Goal: Task Accomplishment & Management: Use online tool/utility

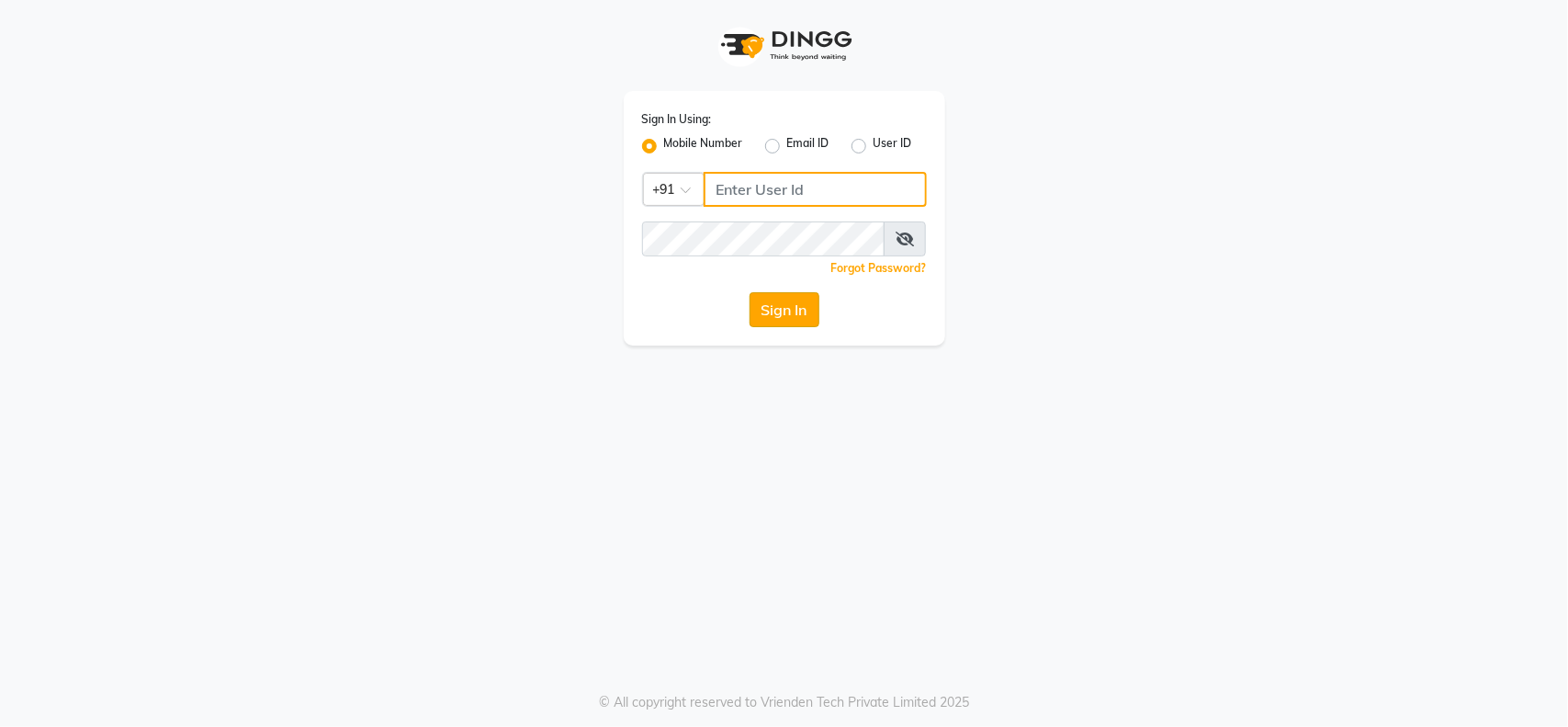
type input "846900096"
click at [783, 319] on button "Sign In" at bounding box center [784, 309] width 70 height 35
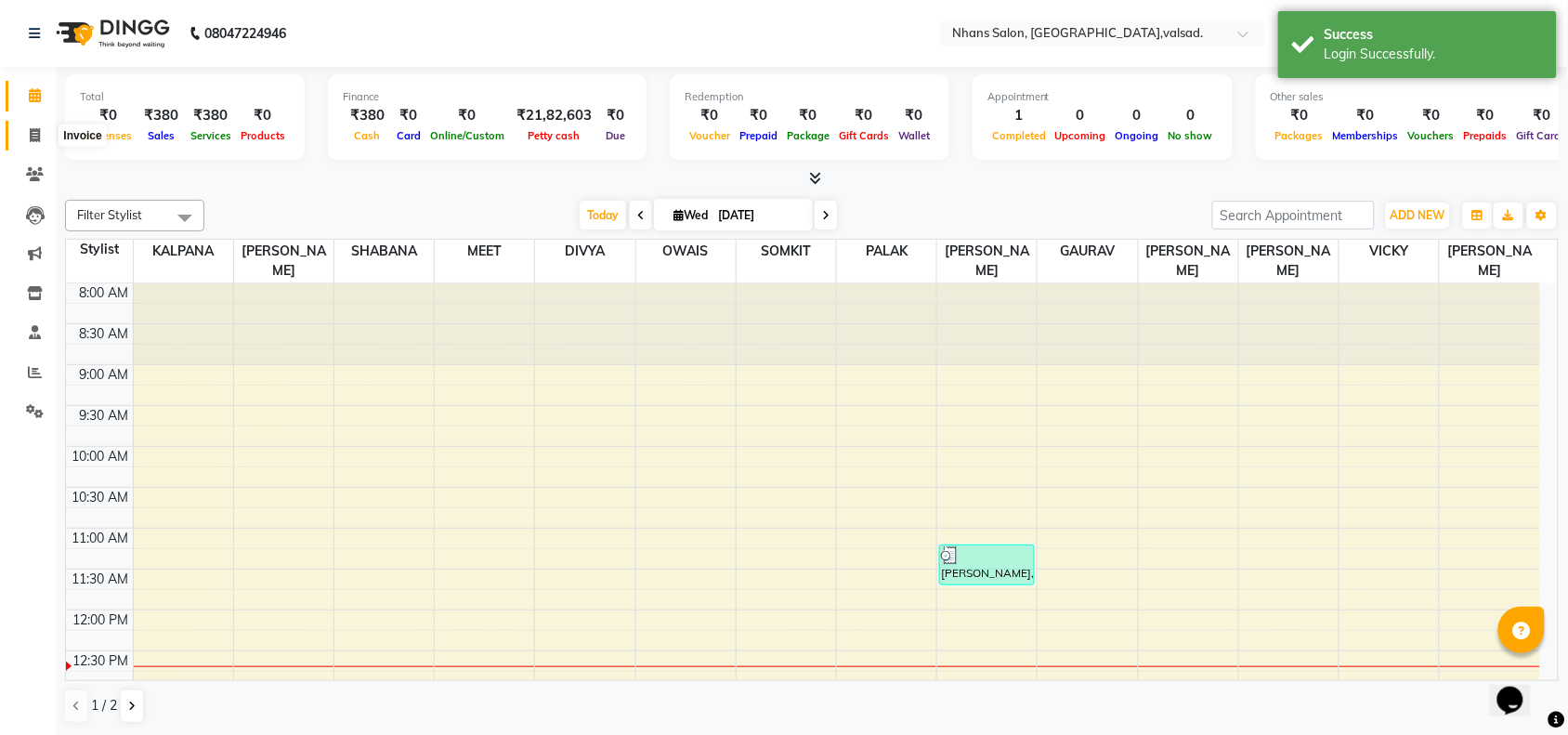
click at [38, 137] on icon at bounding box center [34, 135] width 10 height 14
select select "3706"
select select "service"
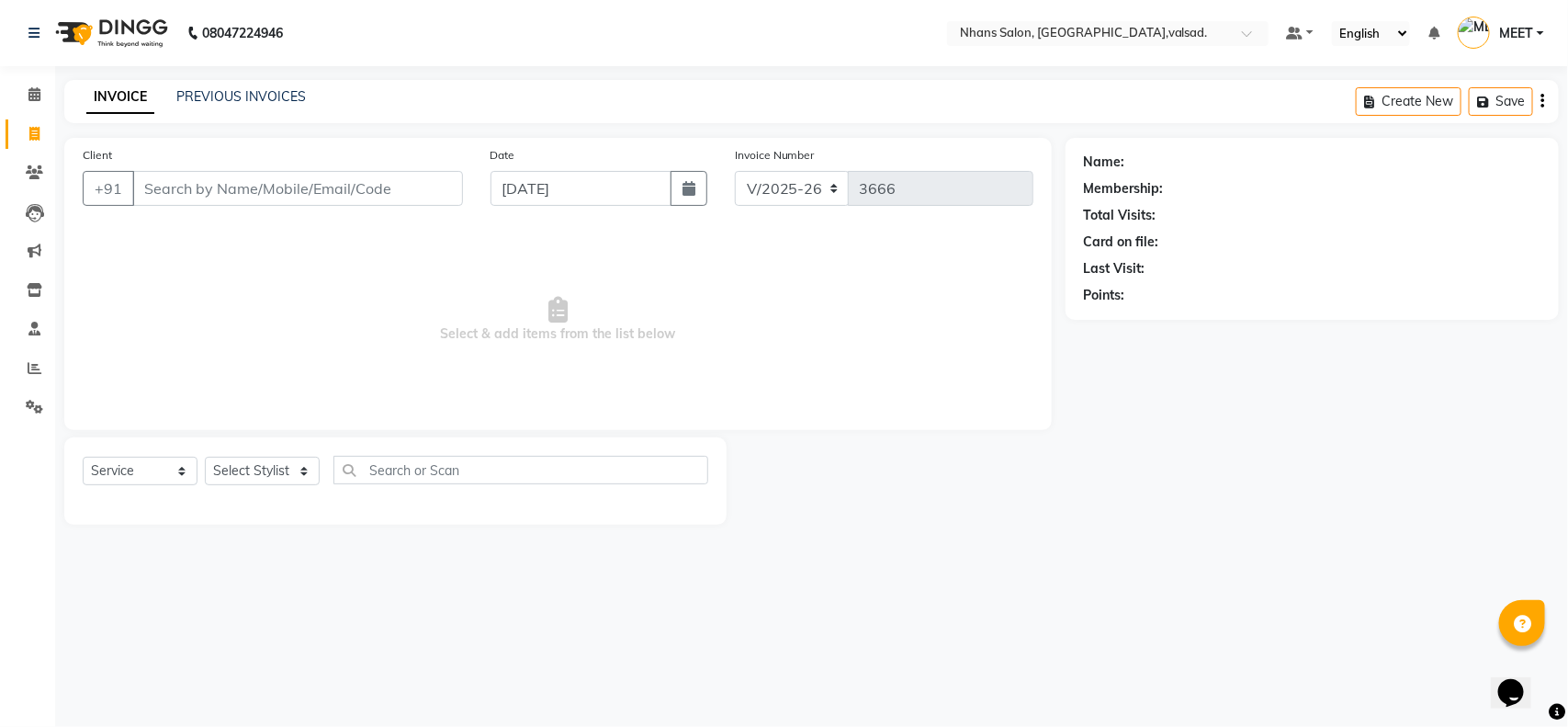
click at [258, 194] on input "Client" at bounding box center [298, 189] width 331 height 35
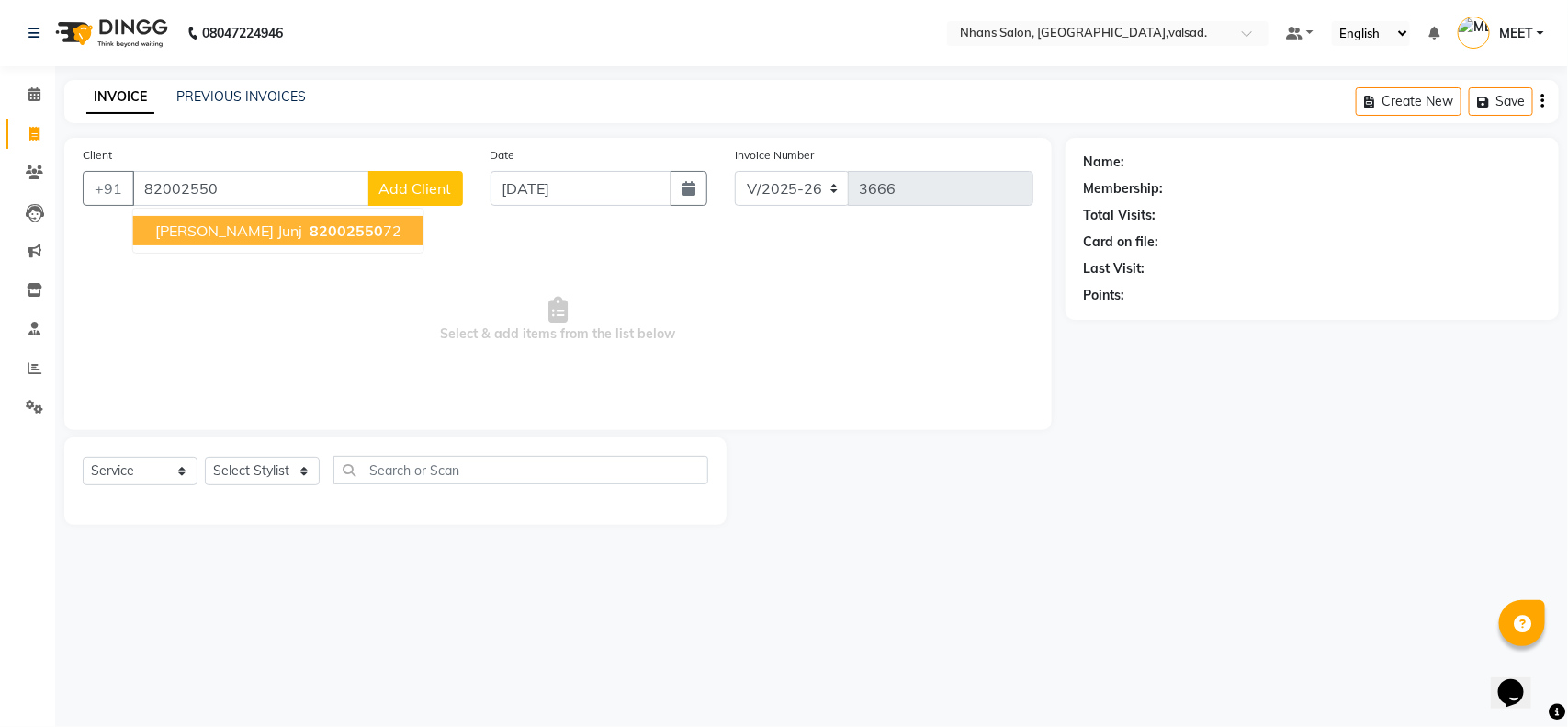
click at [233, 225] on button "[PERSON_NAME] junj 82002550 72" at bounding box center [278, 231] width 290 height 29
type input "8200255072"
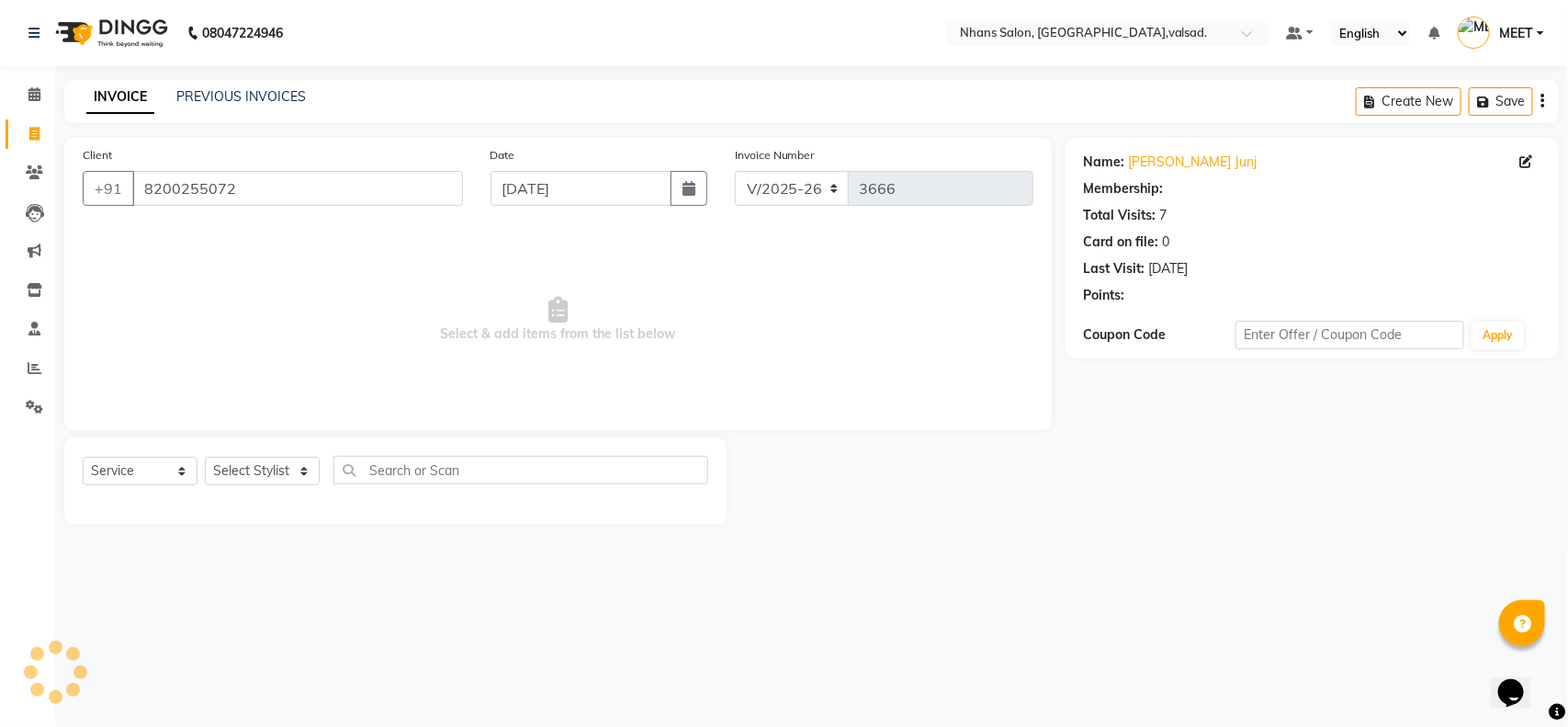
select select "1: Object"
click at [254, 466] on select "Select Stylist [PERSON_NAME] DIVYA [PERSON_NAME] [PERSON_NAME] MEET OWAIS PALAK…" at bounding box center [263, 470] width 115 height 28
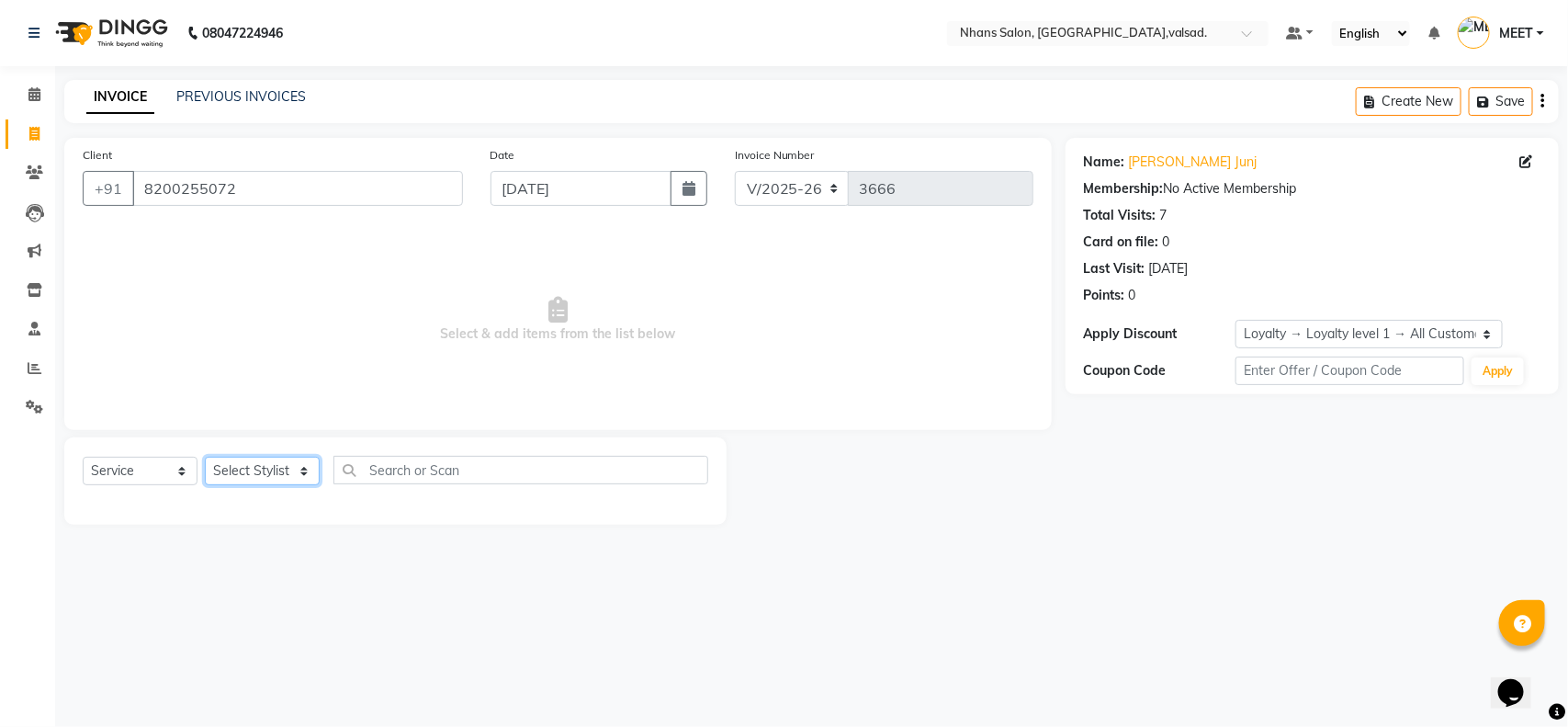
select select "37208"
click at [205, 456] on select "Select Stylist [PERSON_NAME] DIVYA [PERSON_NAME] [PERSON_NAME] MEET OWAIS PALAK…" at bounding box center [263, 470] width 115 height 28
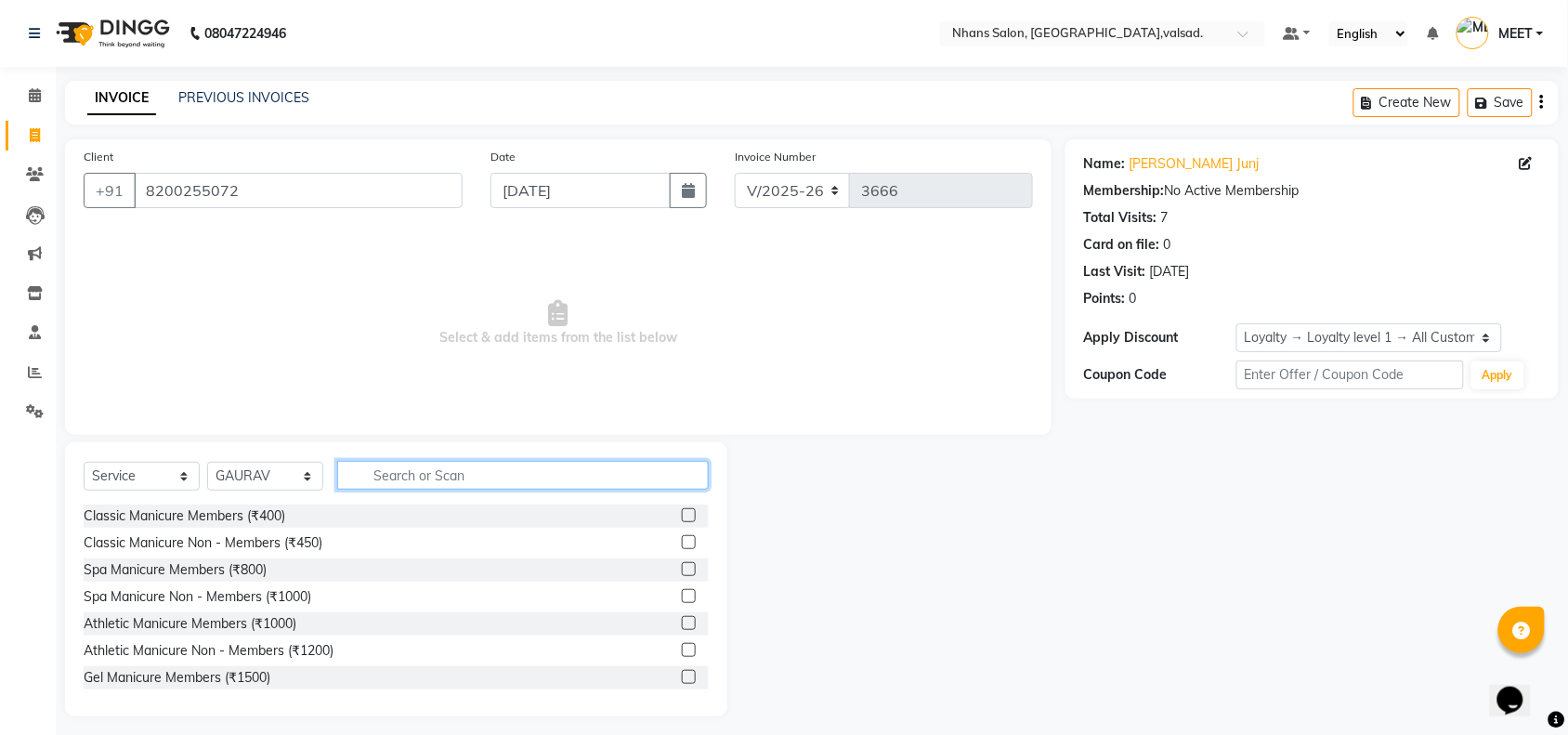
click at [574, 467] on input "text" at bounding box center [524, 474] width 372 height 29
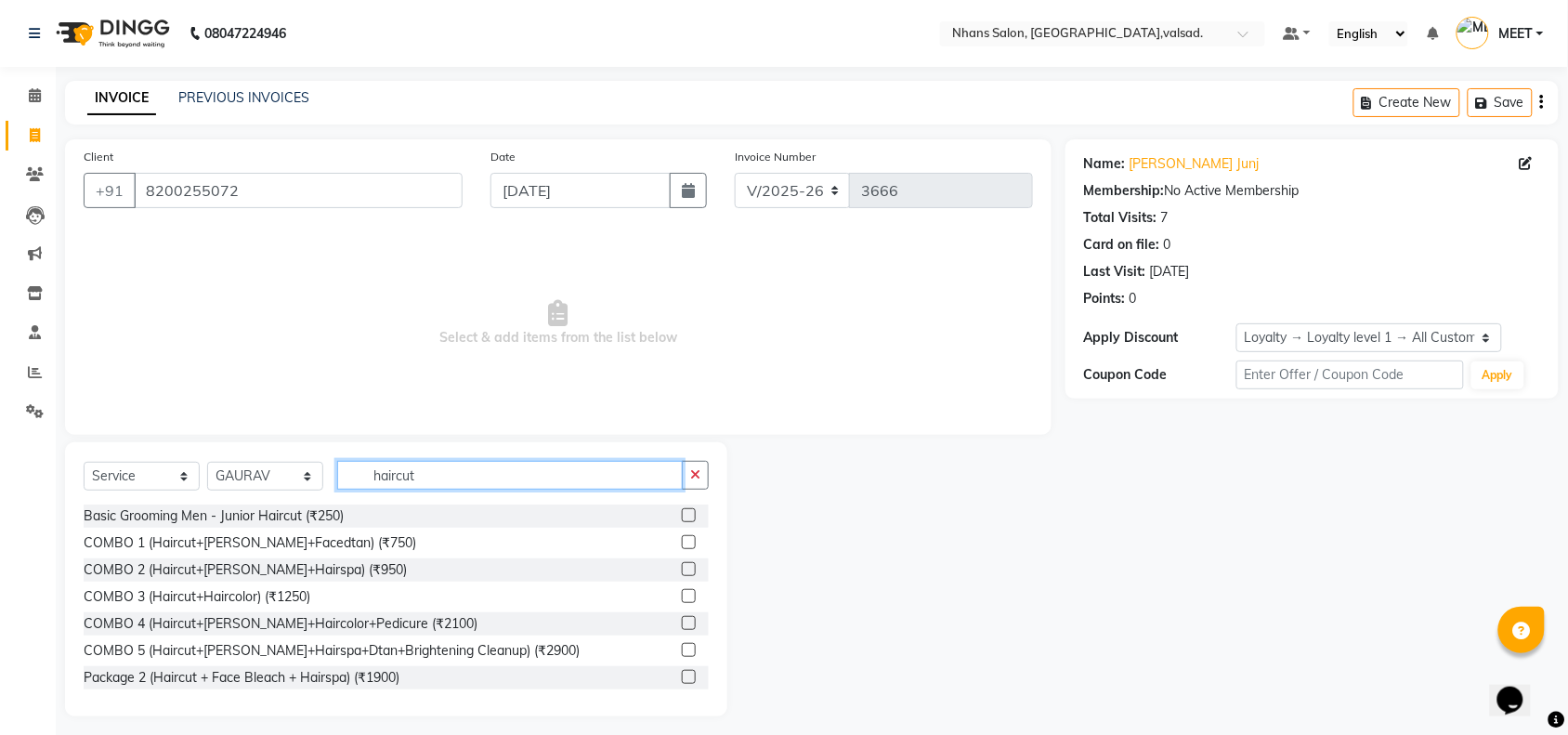
click at [468, 467] on input "haircut" at bounding box center [510, 474] width 345 height 29
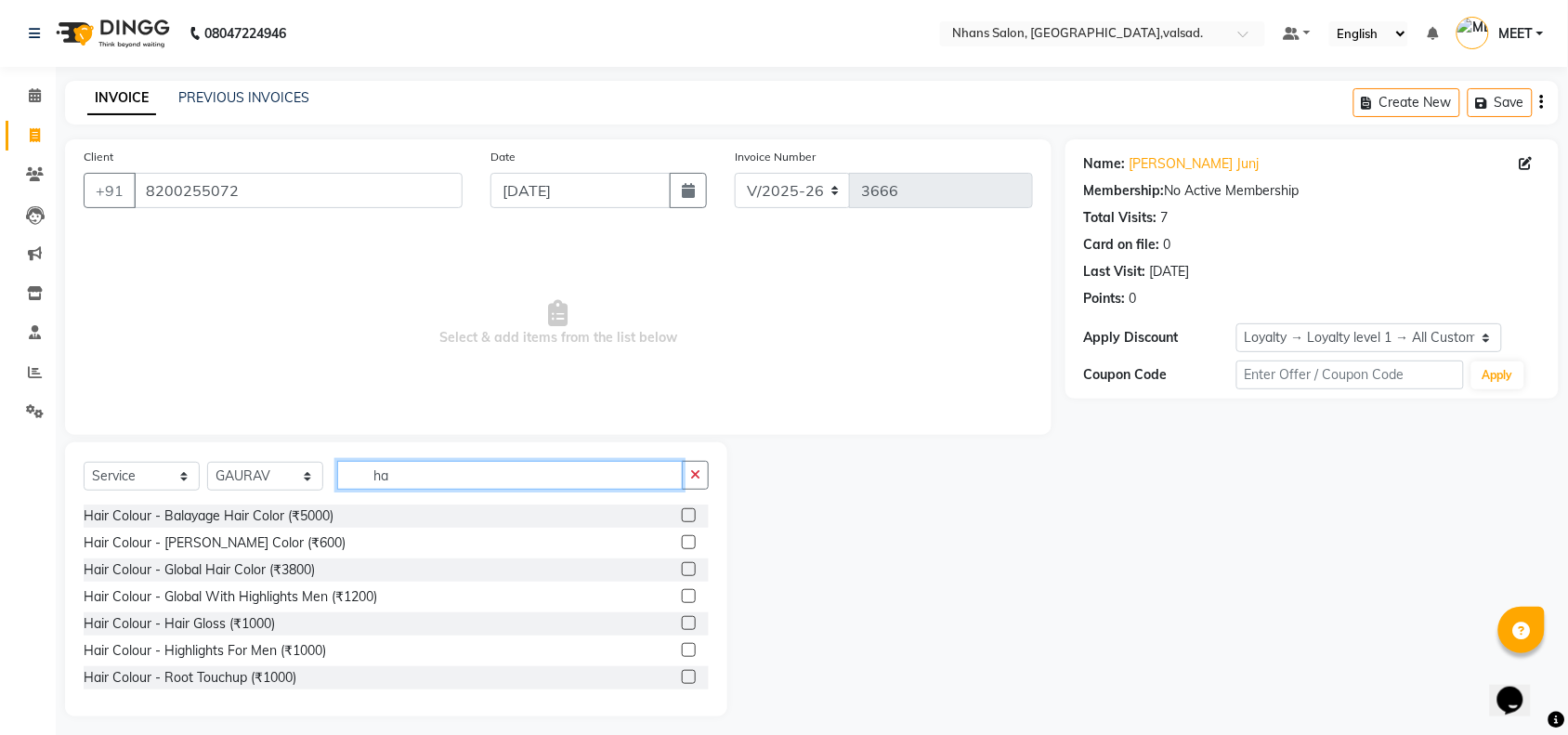
type input "h"
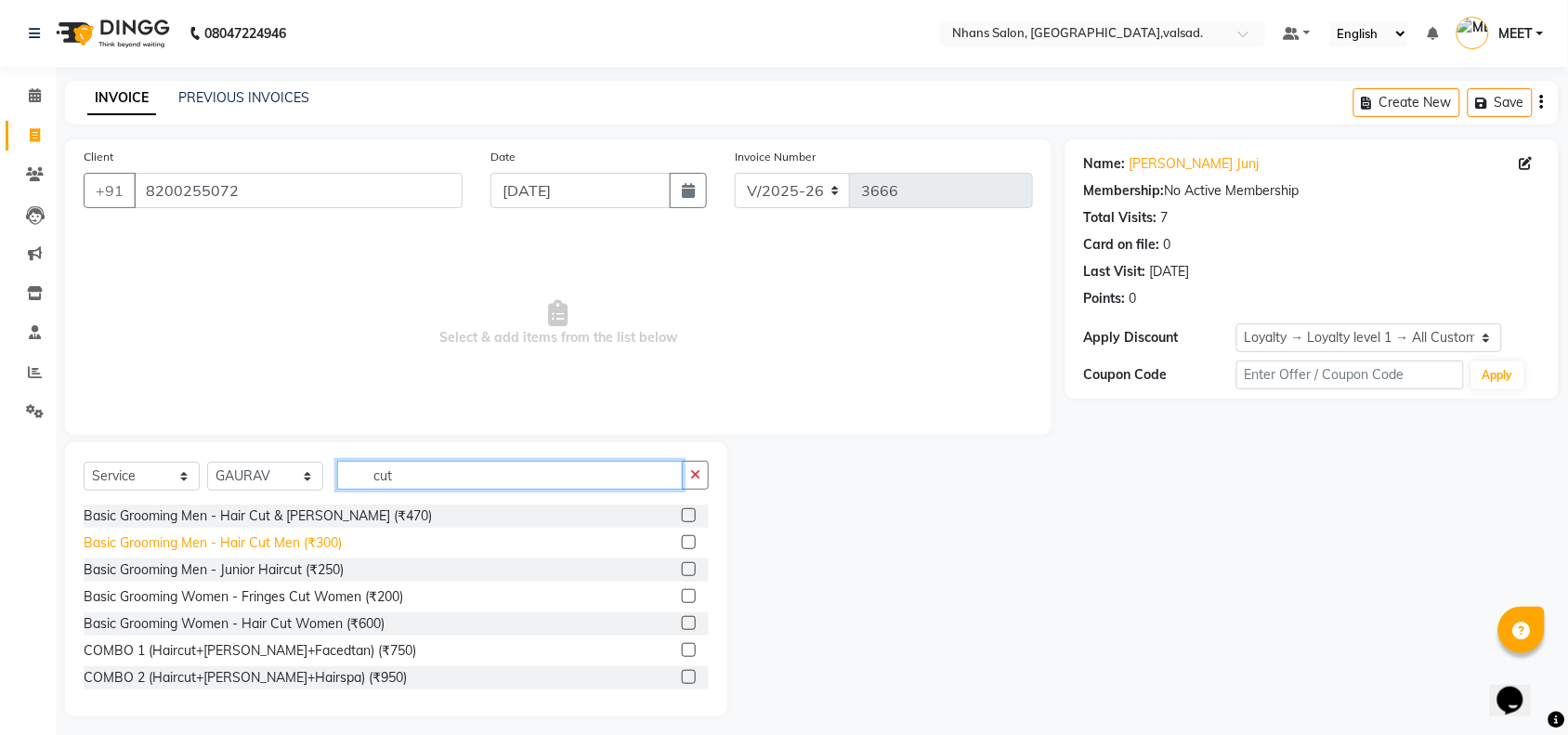
type input "cut"
click at [333, 541] on div "Basic Grooming Men - Hair Cut Men (₹300)" at bounding box center [213, 543] width 258 height 20
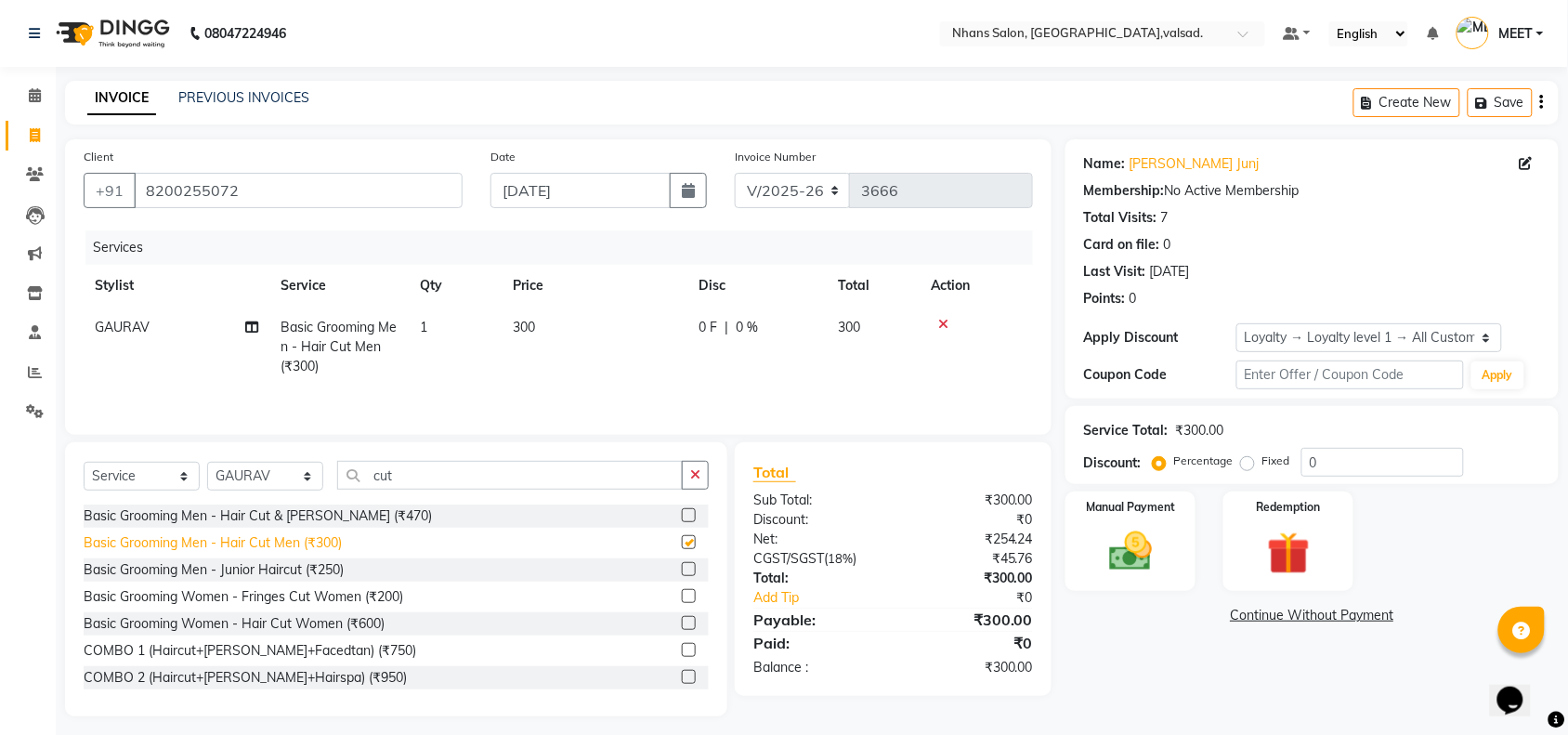
checkbox input "false"
click at [1483, 370] on button "Apply" at bounding box center [1498, 375] width 53 height 28
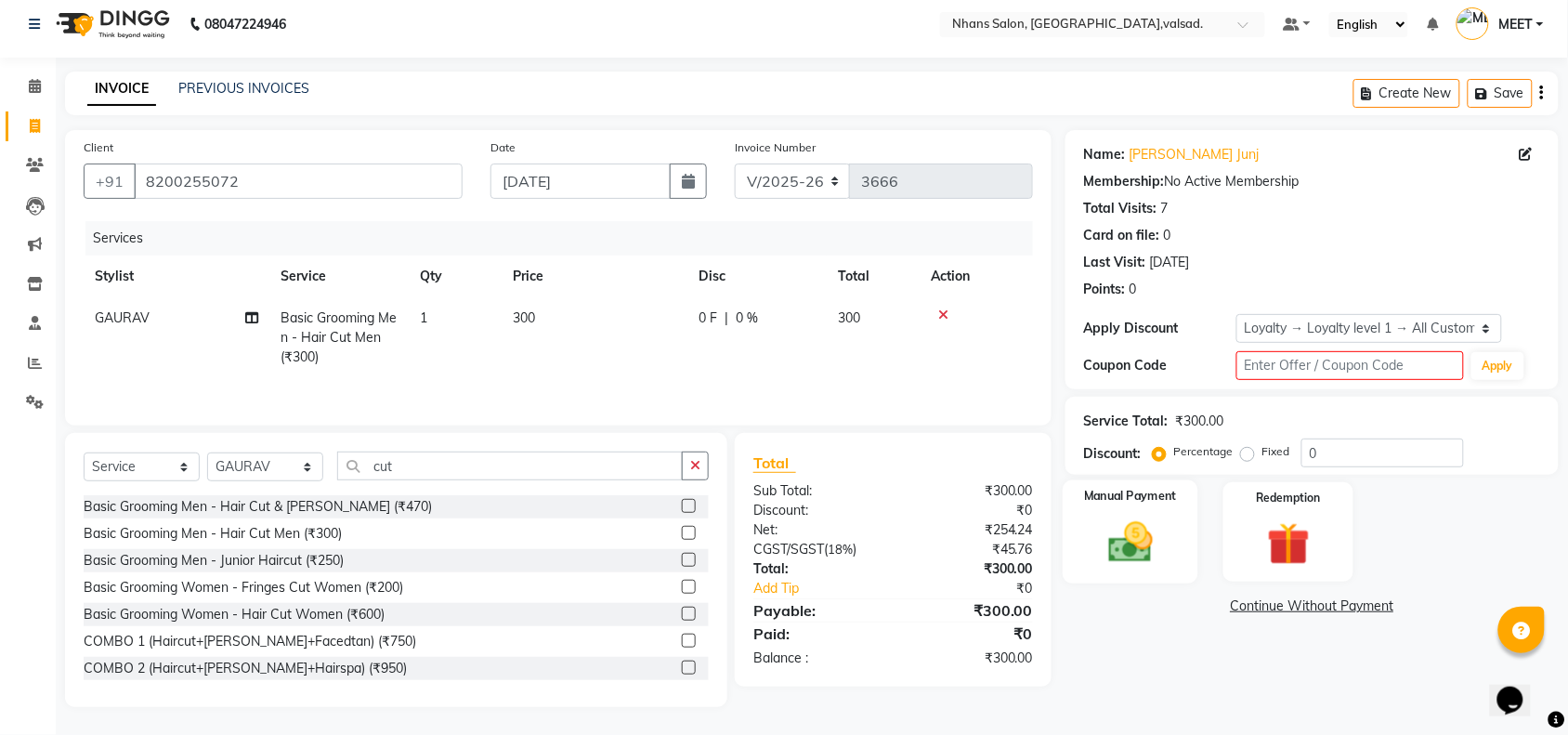
click at [1136, 526] on img at bounding box center [1131, 542] width 73 height 51
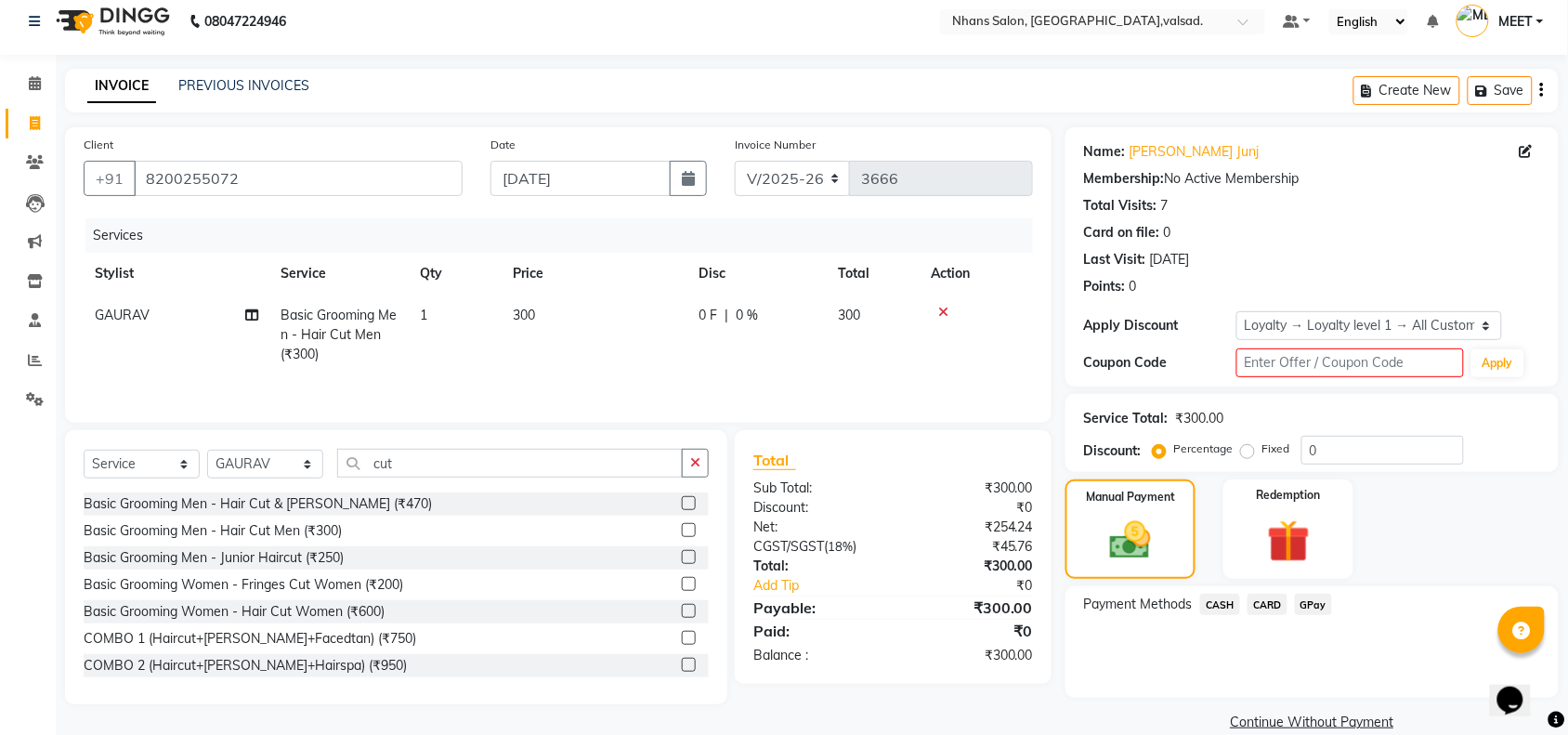
click at [1318, 605] on span "GPay" at bounding box center [1314, 604] width 38 height 22
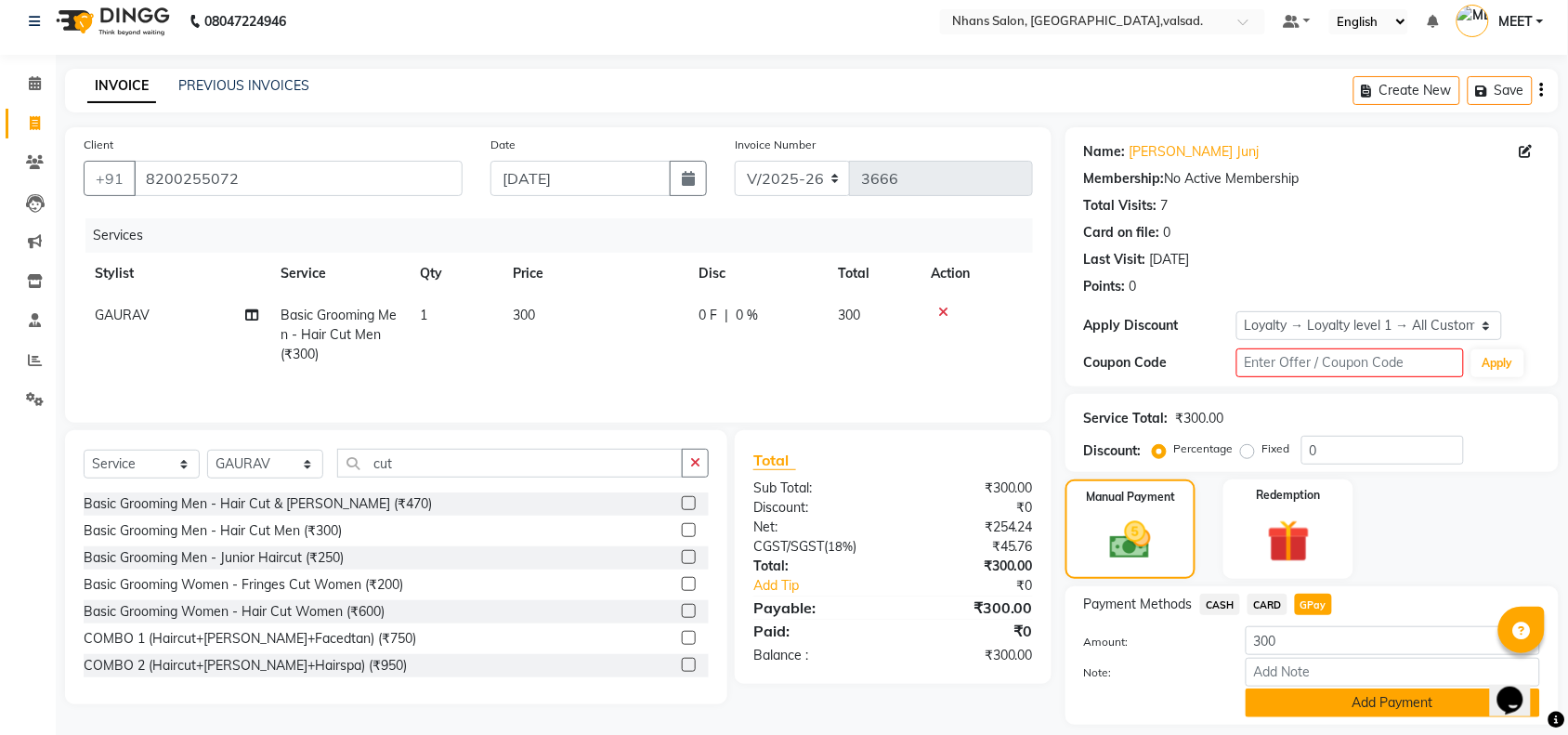
click at [1350, 705] on button "Add Payment" at bounding box center [1393, 702] width 294 height 29
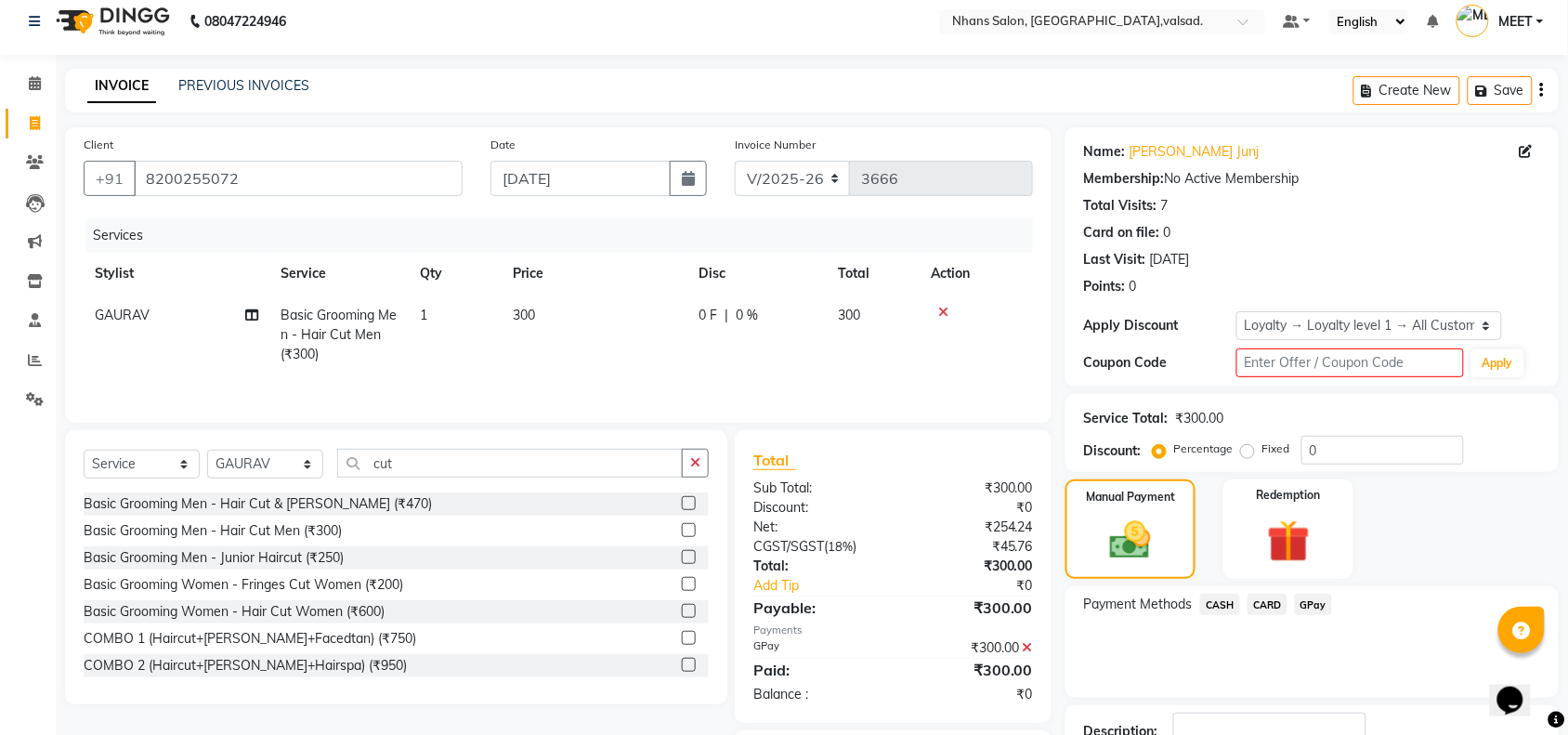
scroll to position [147, 0]
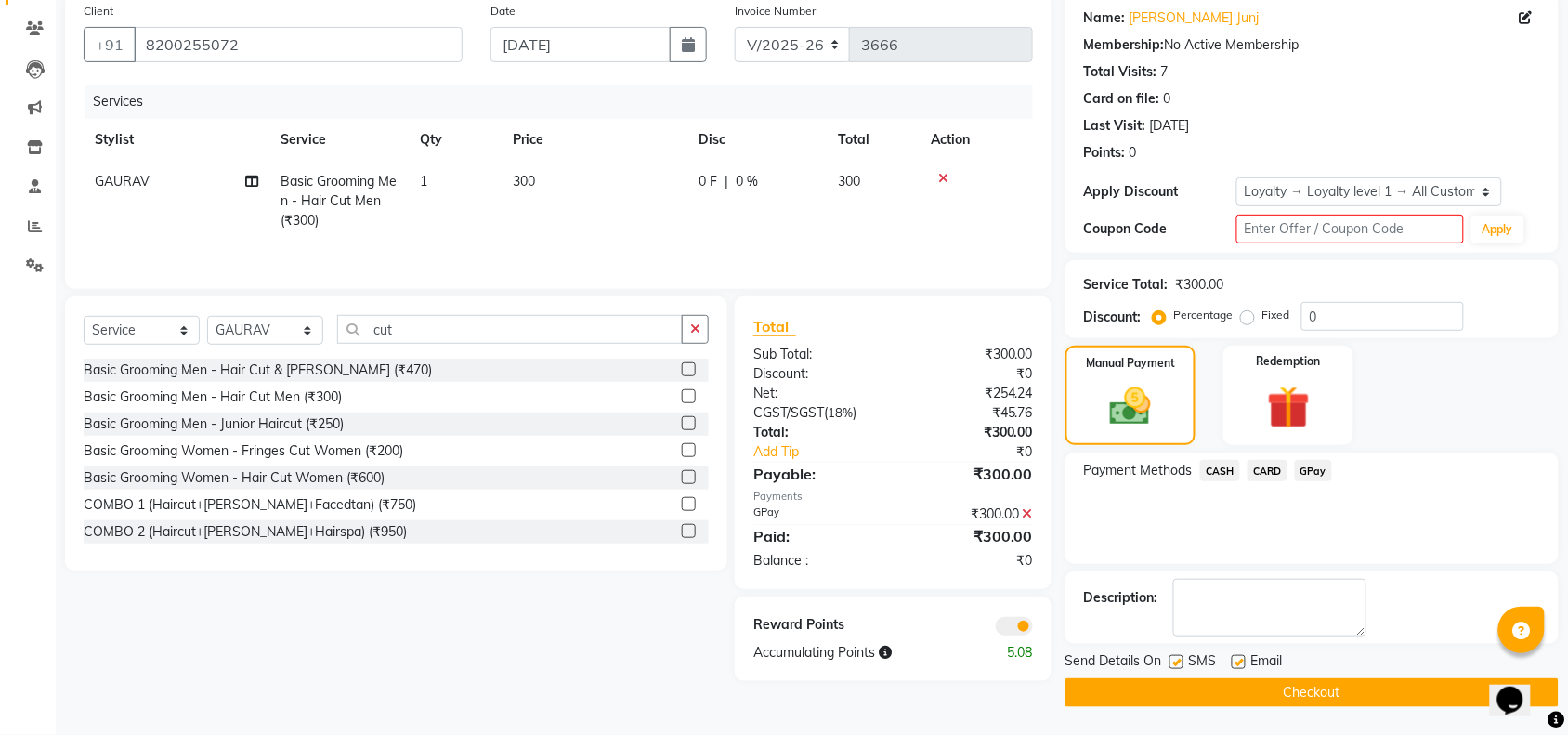
click at [1362, 688] on button "Checkout" at bounding box center [1312, 692] width 493 height 29
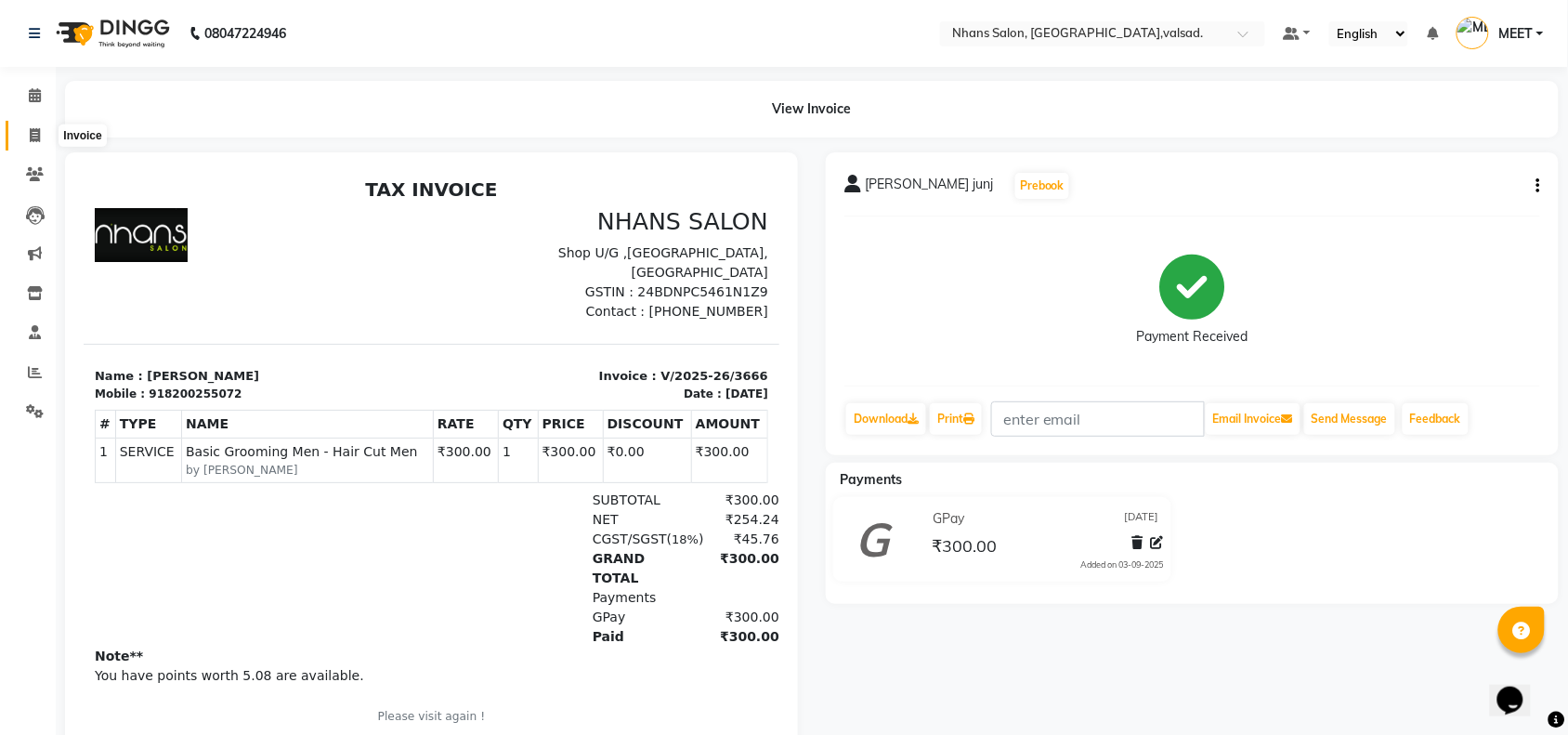
click at [35, 130] on icon at bounding box center [34, 135] width 10 height 14
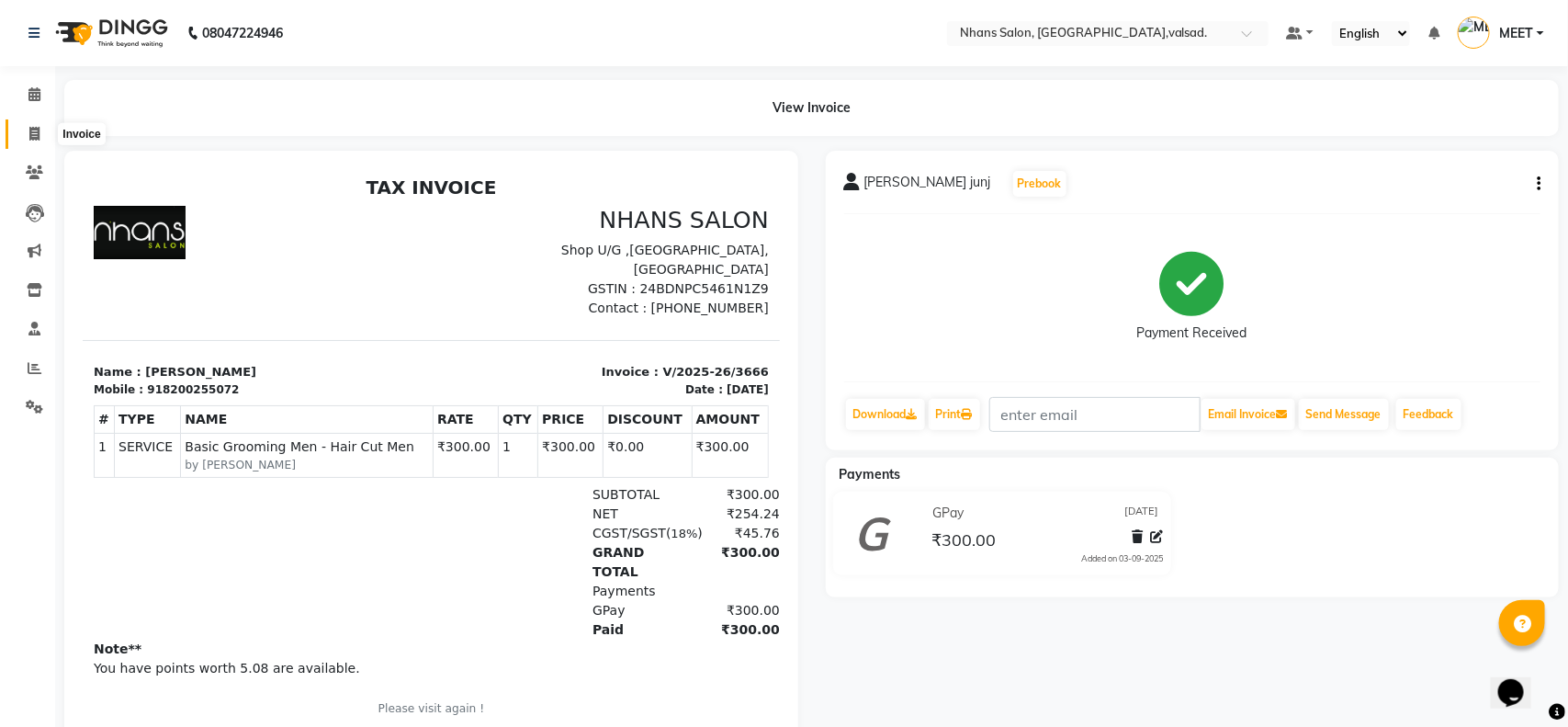
select select "service"
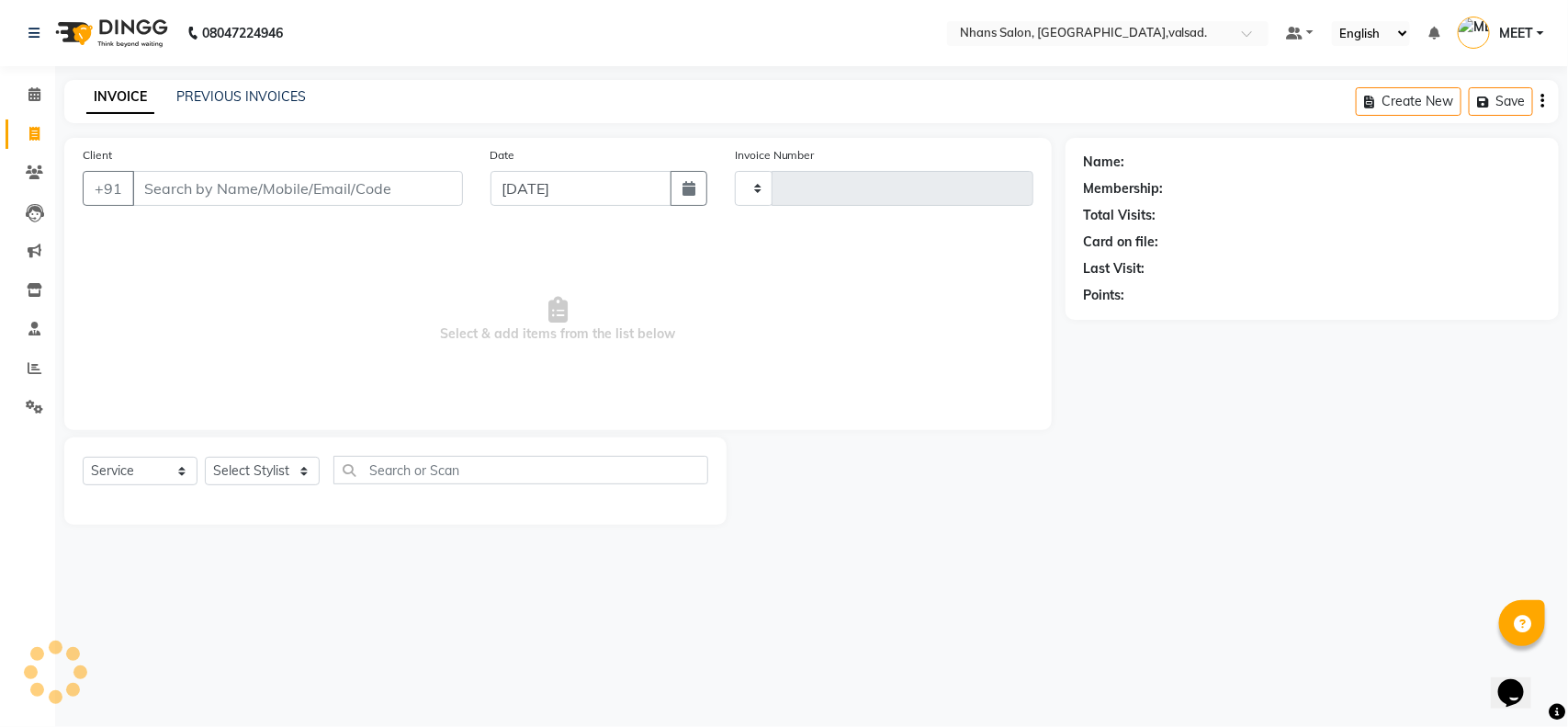
type input "3668"
select select "3706"
click at [349, 181] on input "Client" at bounding box center [298, 189] width 331 height 35
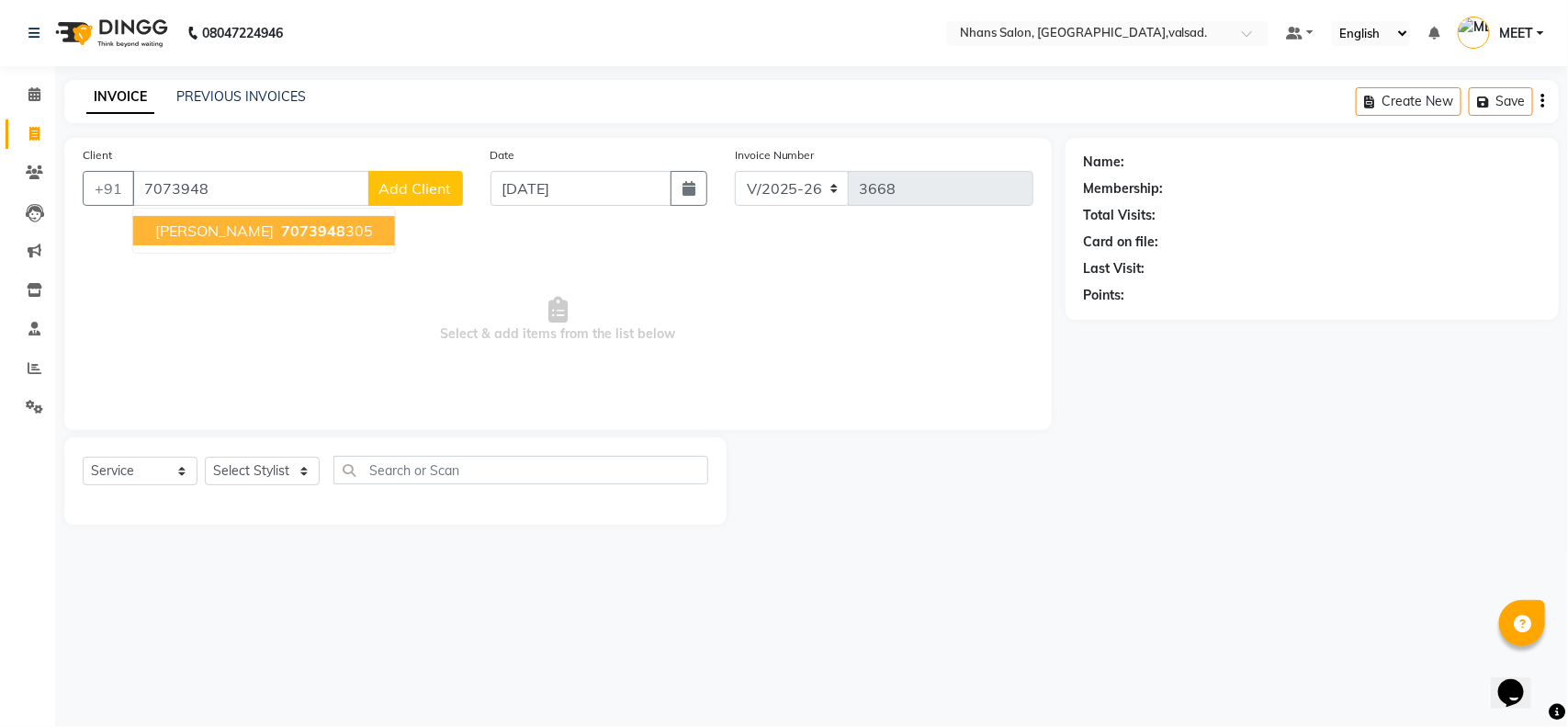
click at [322, 219] on button "arjun saarwaan 7073948 305" at bounding box center [264, 231] width 262 height 29
type input "7073948305"
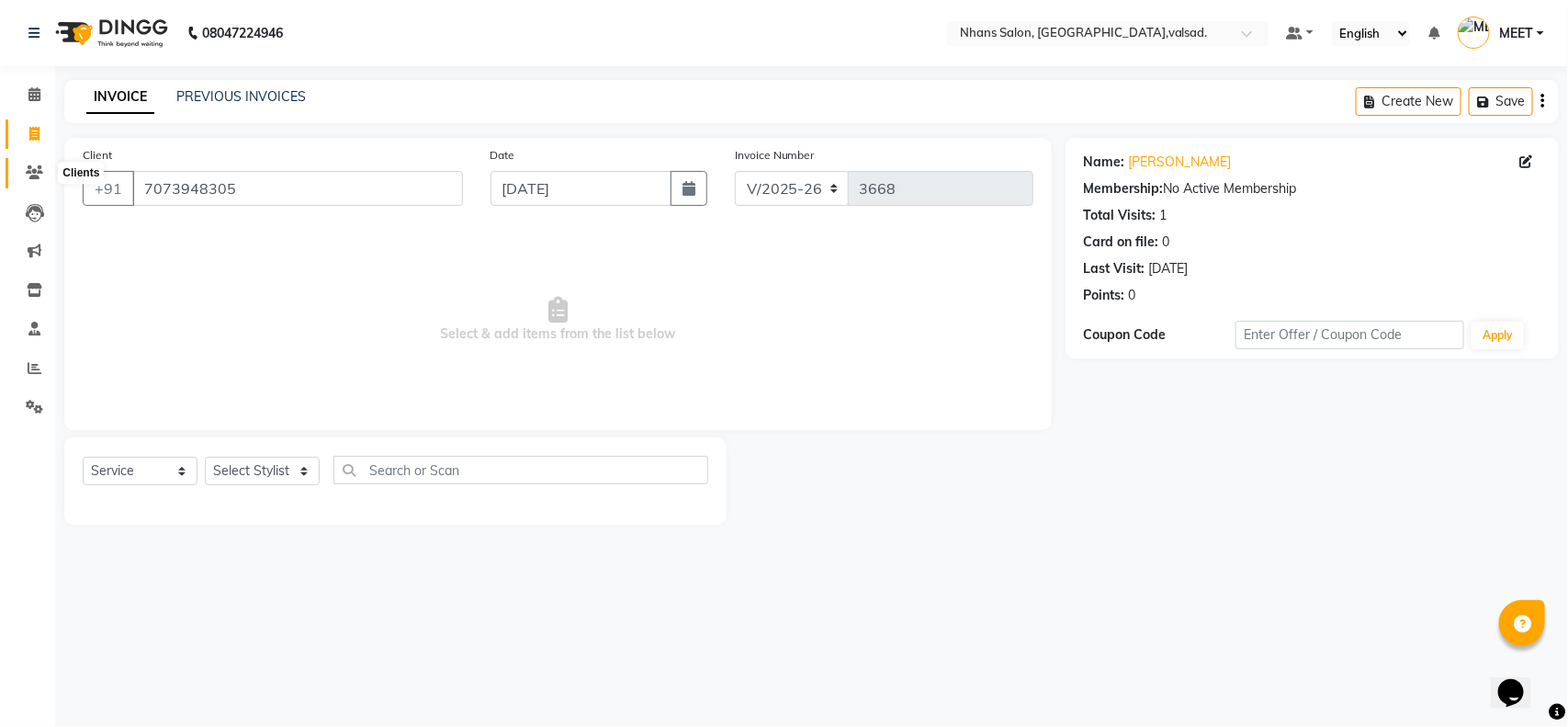
click at [23, 171] on span at bounding box center [34, 173] width 32 height 21
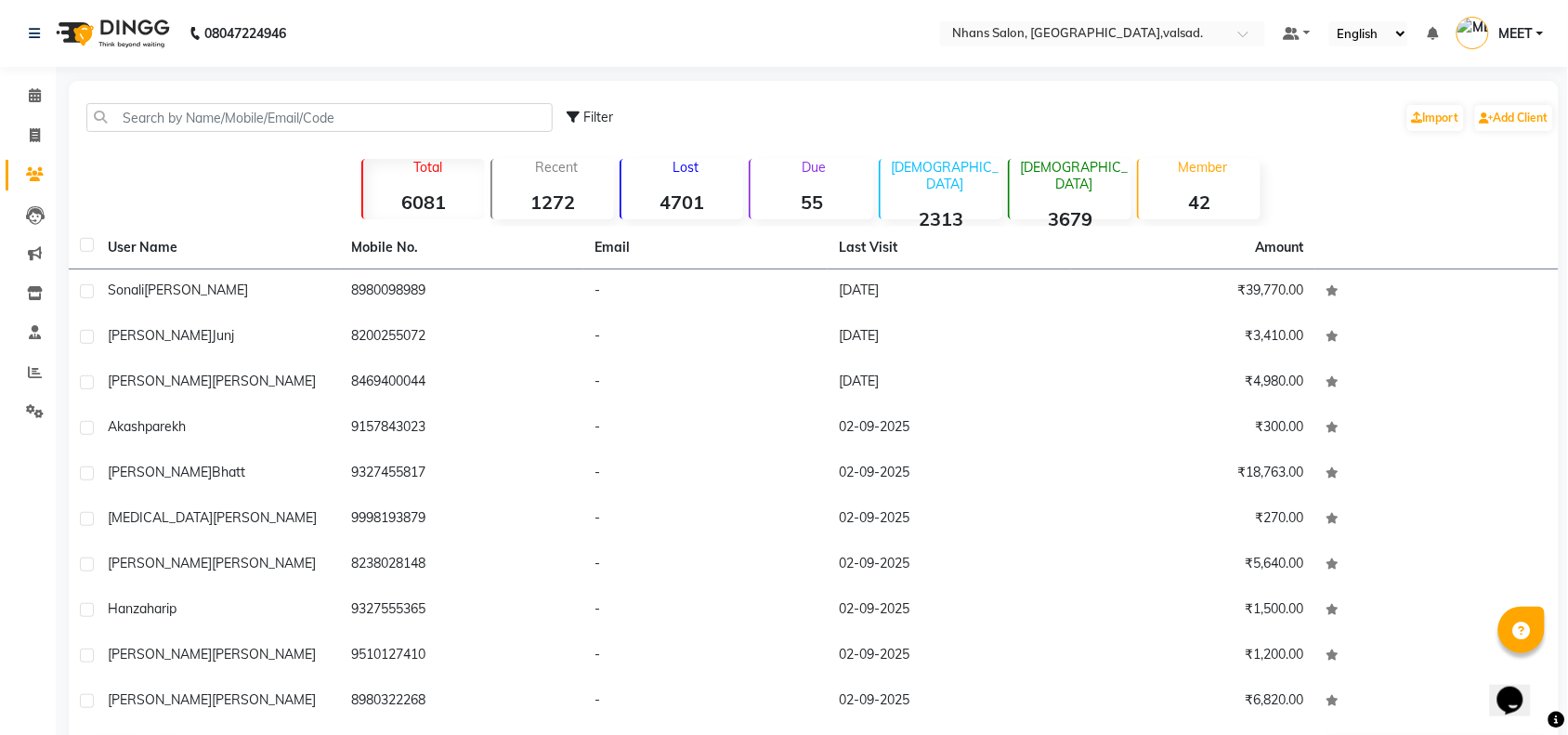
click at [267, 100] on div "Filter Import Add Client" at bounding box center [814, 117] width 1483 height 58
click at [268, 109] on input "text" at bounding box center [320, 117] width 467 height 29
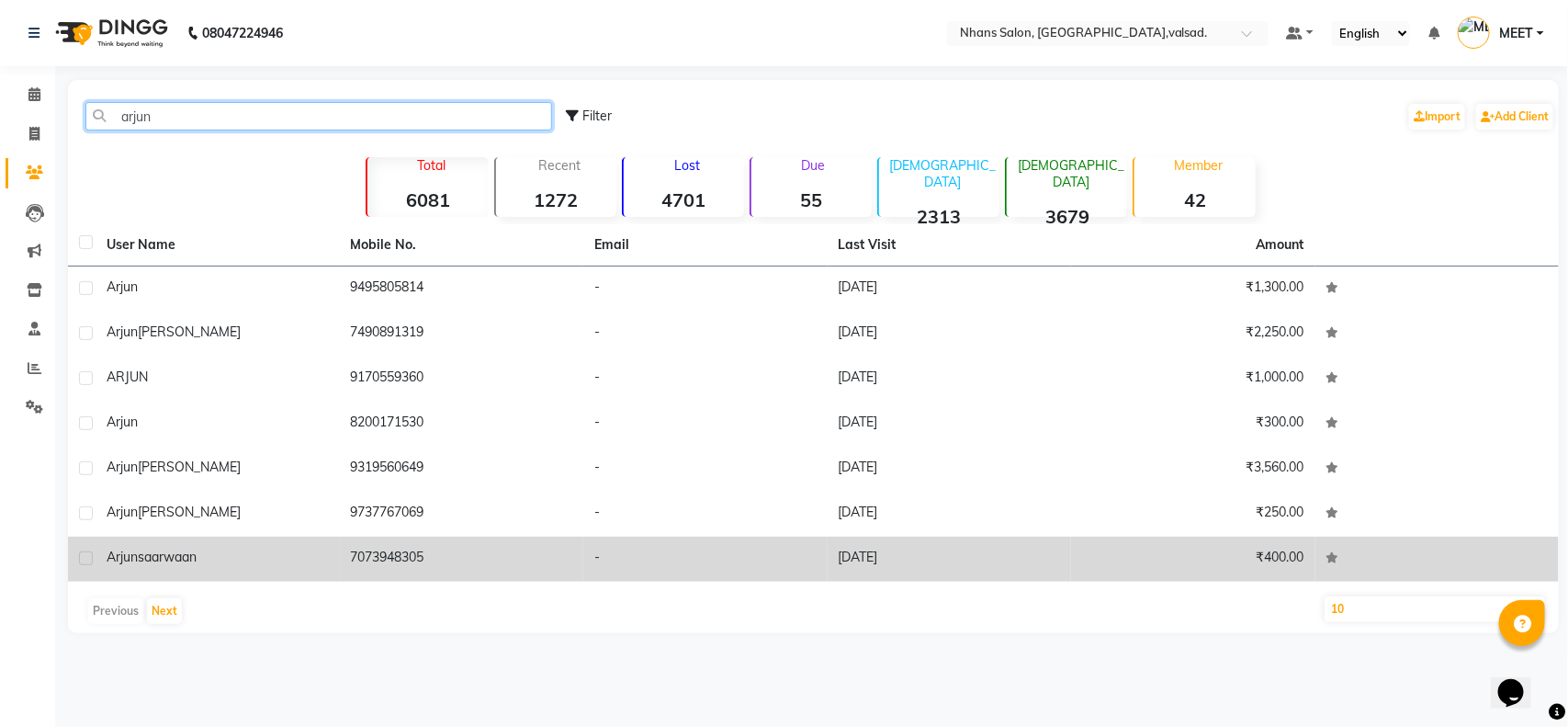
type input "arjun"
click at [255, 561] on div "[PERSON_NAME]" at bounding box center [218, 558] width 222 height 19
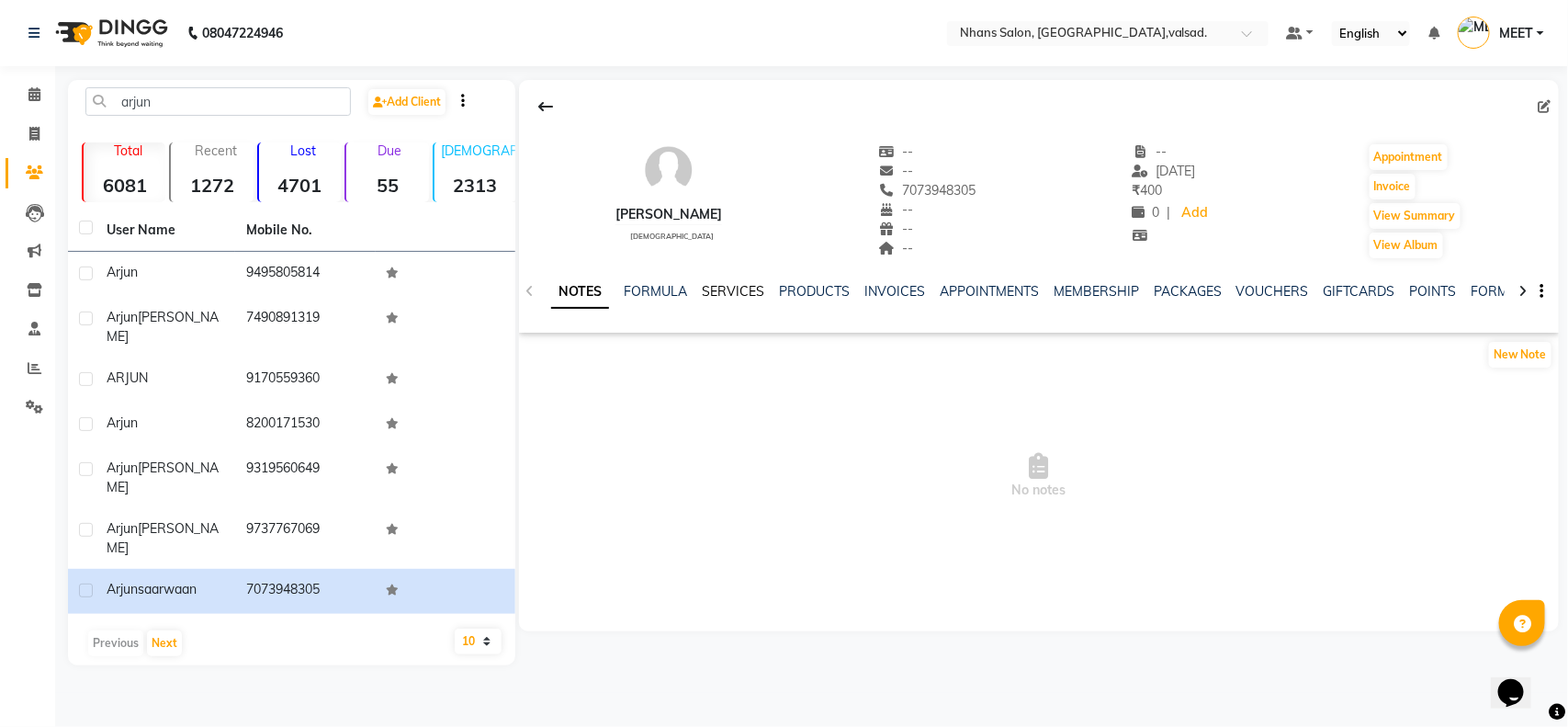
click at [737, 294] on link "SERVICES" at bounding box center [733, 291] width 62 height 17
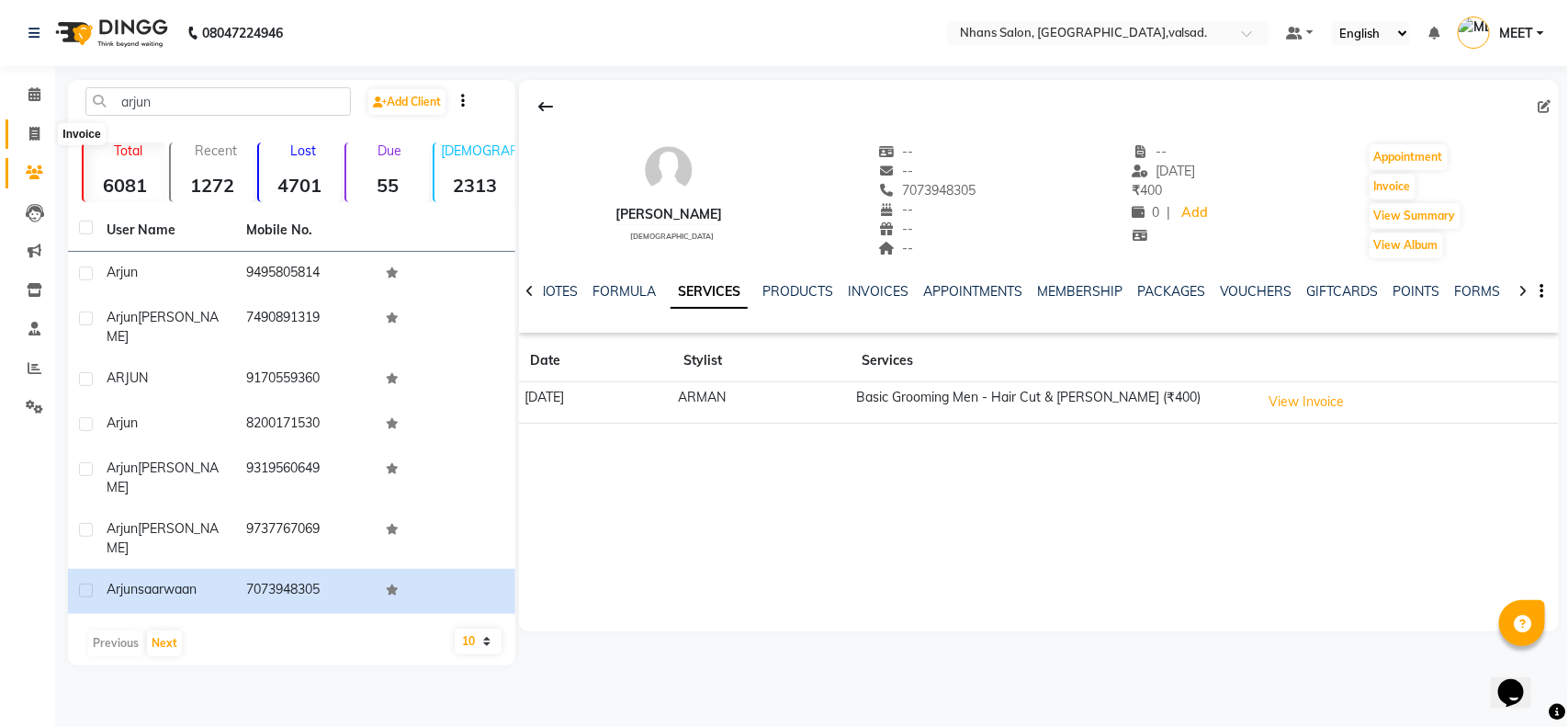
click at [43, 124] on span at bounding box center [34, 134] width 32 height 21
select select "service"
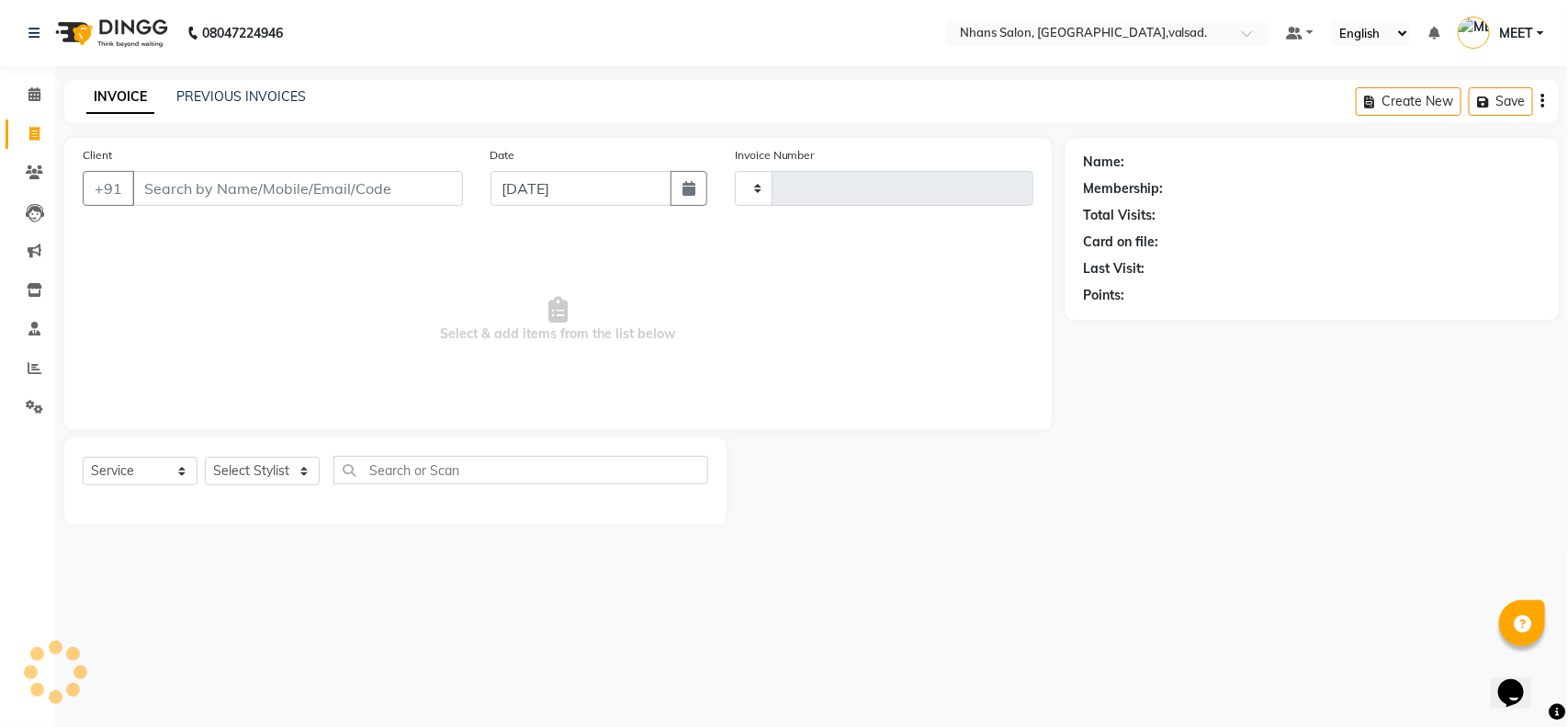
type input "3668"
select select "3706"
click at [308, 167] on div "Client +91" at bounding box center [273, 182] width 408 height 75
click at [312, 185] on input "Client" at bounding box center [298, 189] width 331 height 35
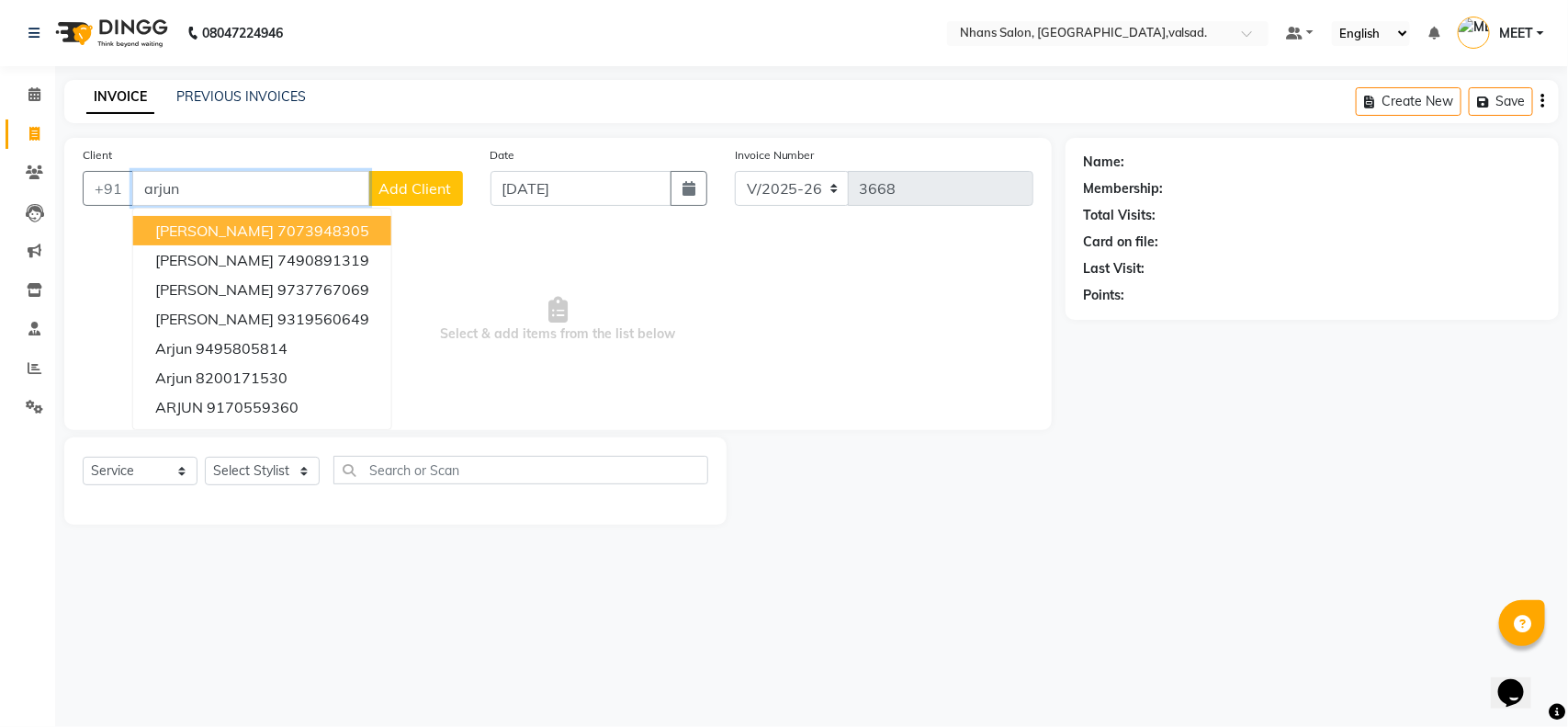
click at [314, 227] on ngb-highlight "7073948305" at bounding box center [323, 231] width 91 height 18
type input "7073948305"
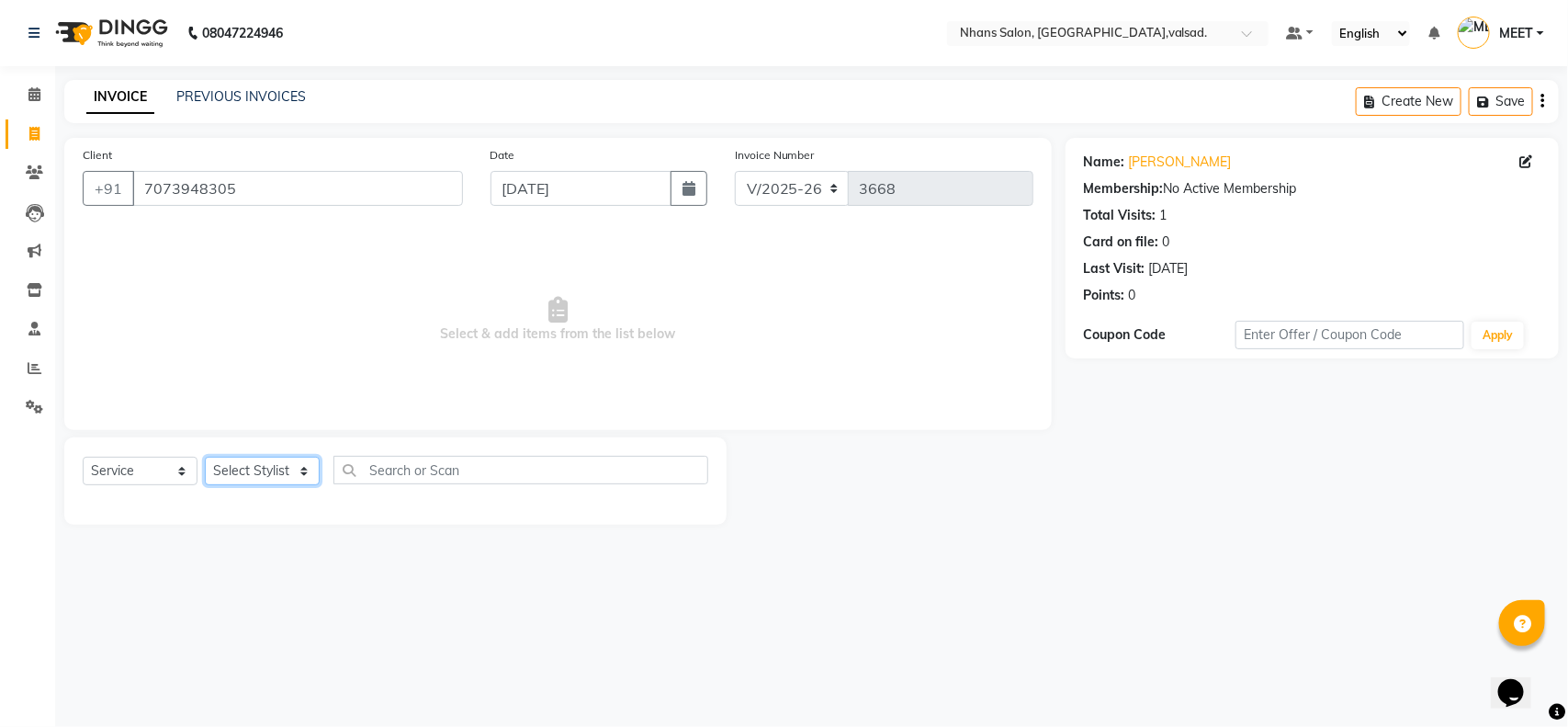
click at [254, 469] on select "Select Stylist [PERSON_NAME] DIVYA [PERSON_NAME] [PERSON_NAME] MEET OWAIS PALAK…" at bounding box center [263, 470] width 115 height 28
select select "64826"
click at [205, 456] on select "Select Stylist [PERSON_NAME] DIVYA [PERSON_NAME] [PERSON_NAME] MEET OWAIS PALAK…" at bounding box center [263, 470] width 115 height 28
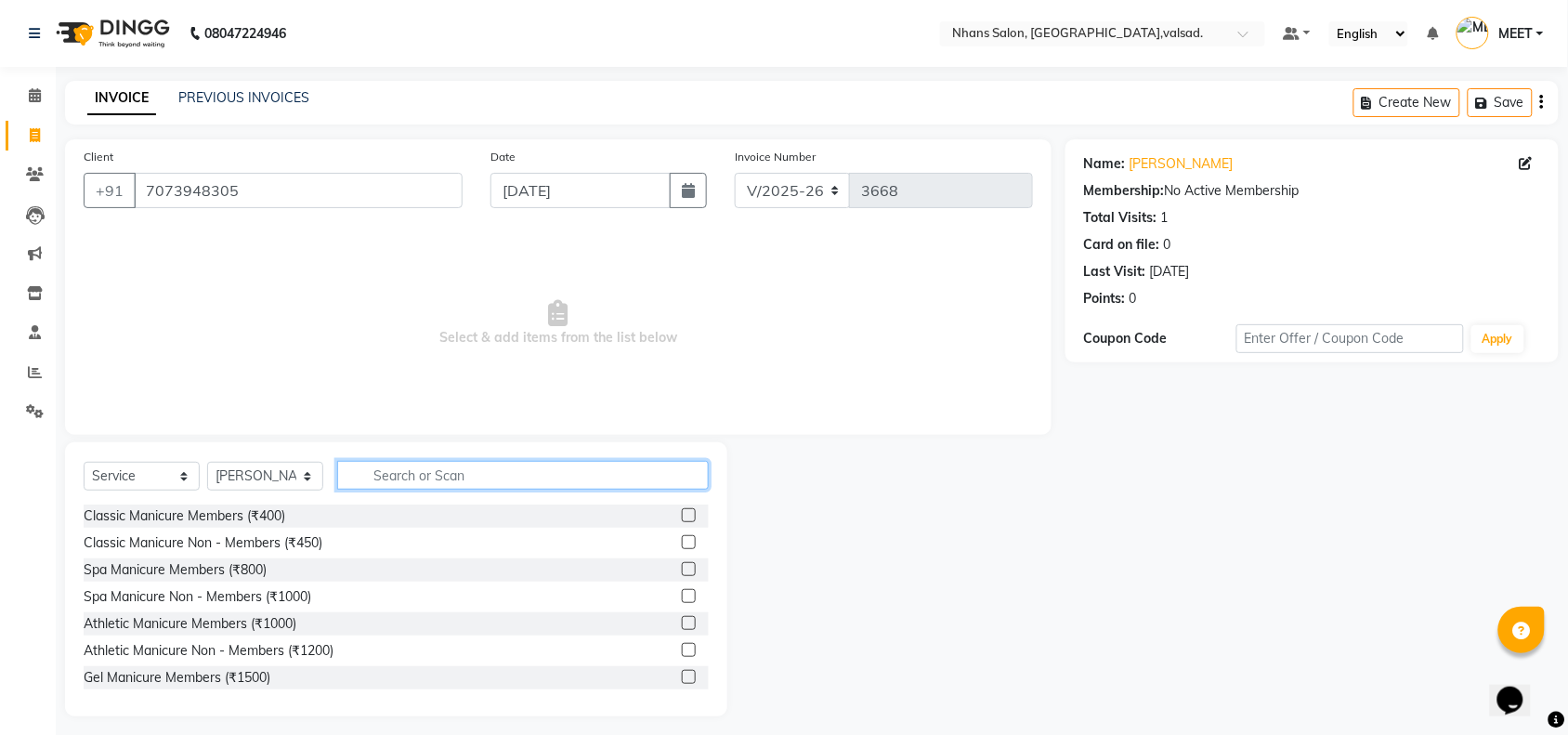
click at [384, 479] on input "text" at bounding box center [524, 474] width 372 height 29
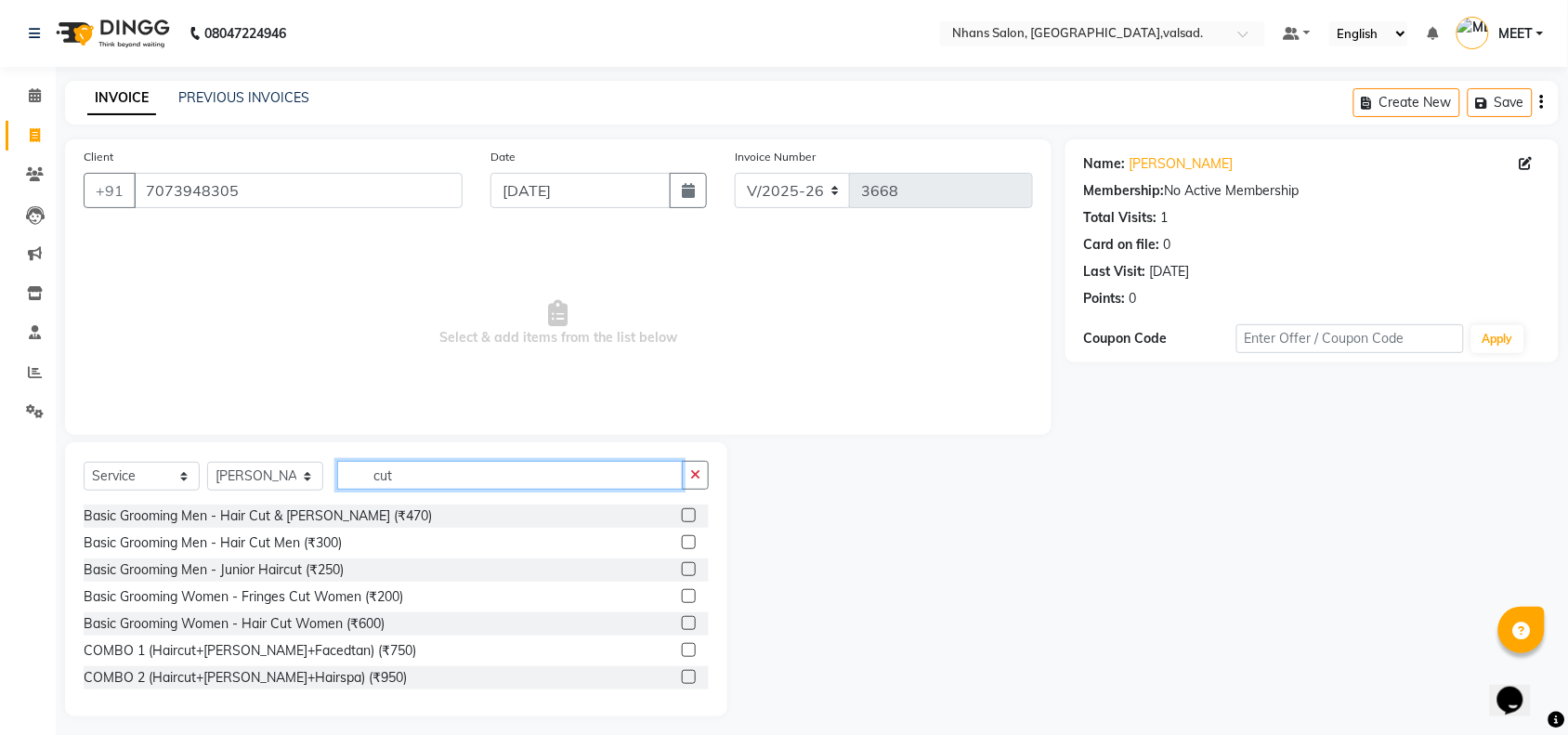
type input "cut"
click at [682, 516] on label at bounding box center [689, 515] width 14 height 14
click at [682, 516] on input "checkbox" at bounding box center [688, 516] width 12 height 12
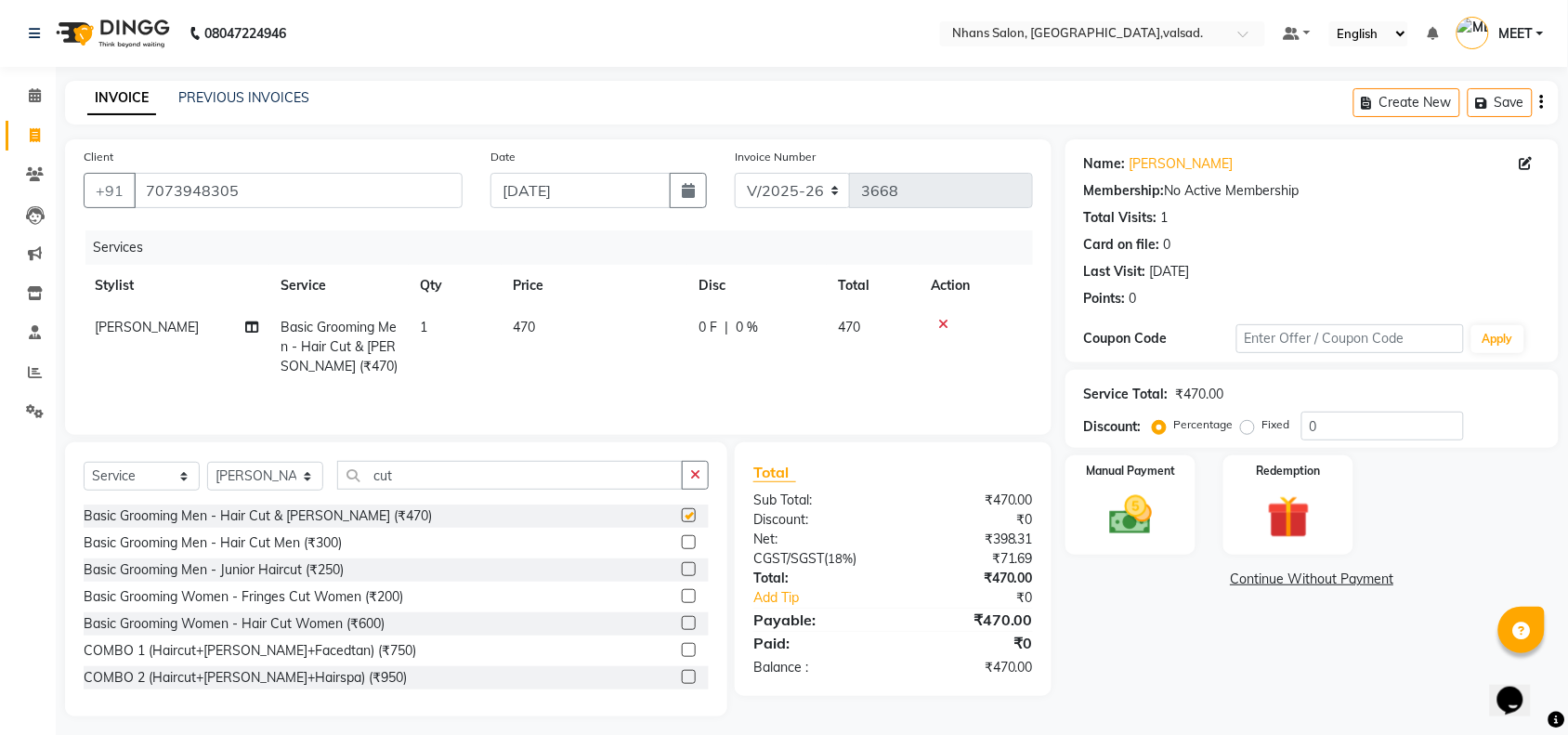
checkbox input "false"
click at [1146, 522] on img at bounding box center [1131, 515] width 73 height 51
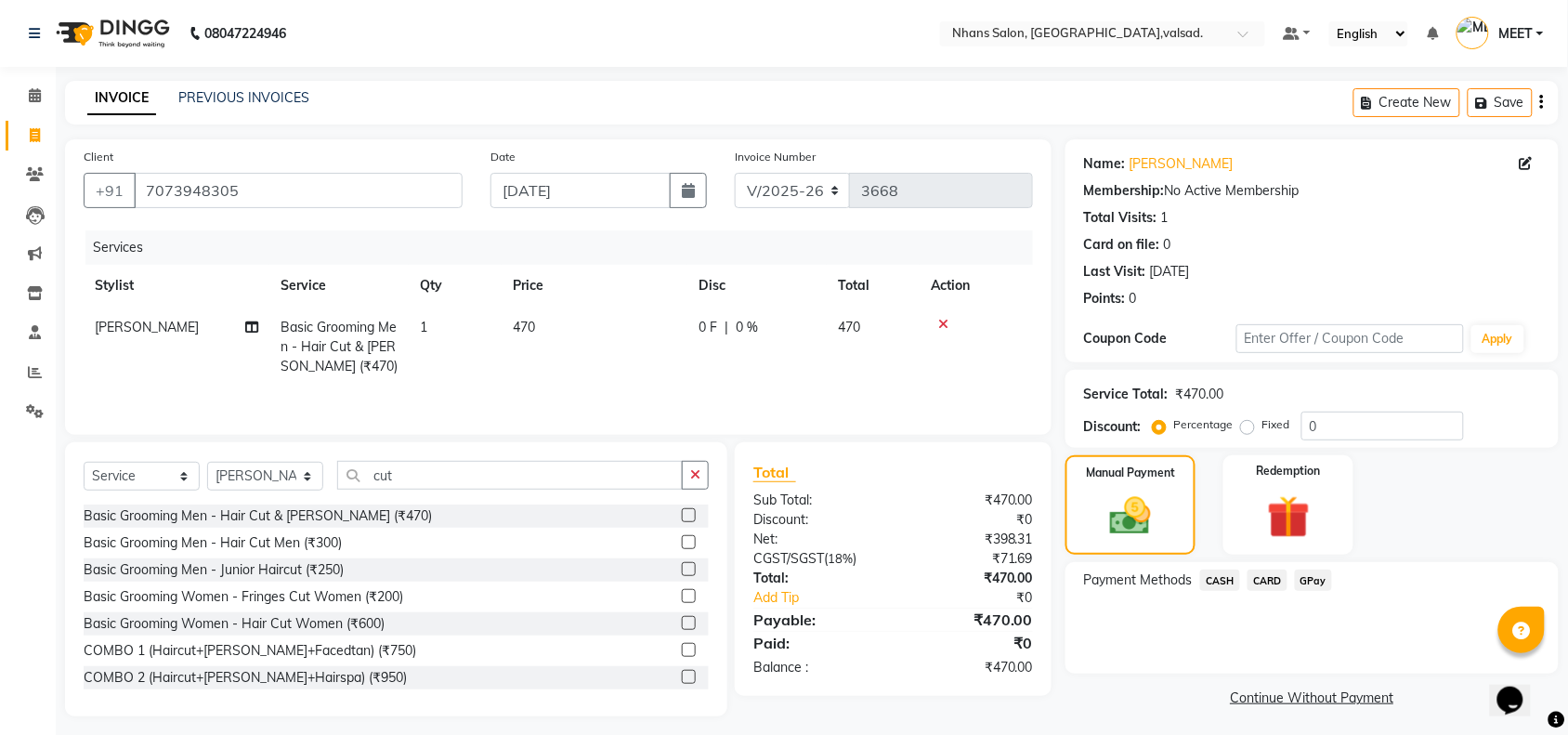
click at [1216, 581] on span "CASH" at bounding box center [1221, 581] width 40 height 22
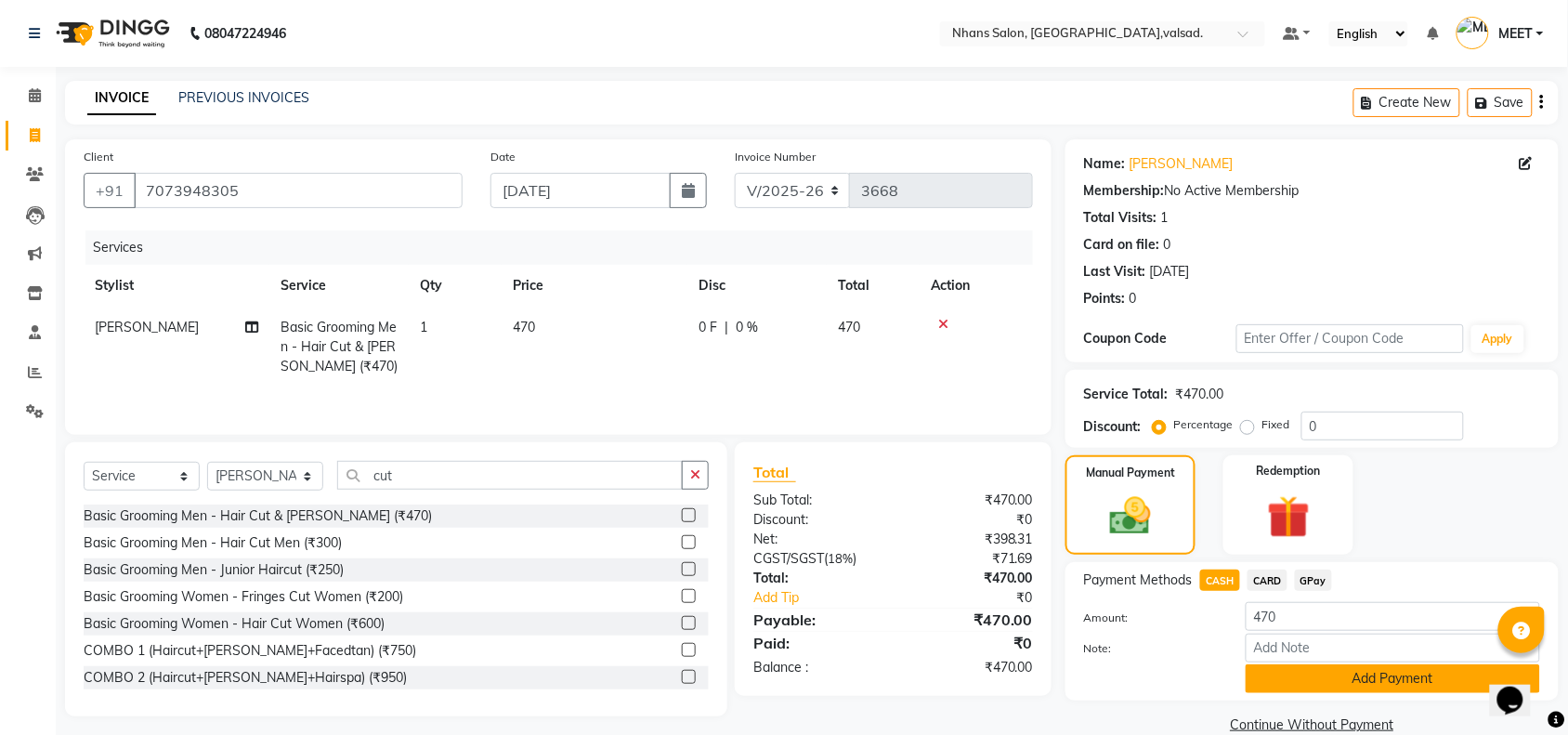
click at [1262, 676] on button "Add Payment" at bounding box center [1393, 678] width 294 height 29
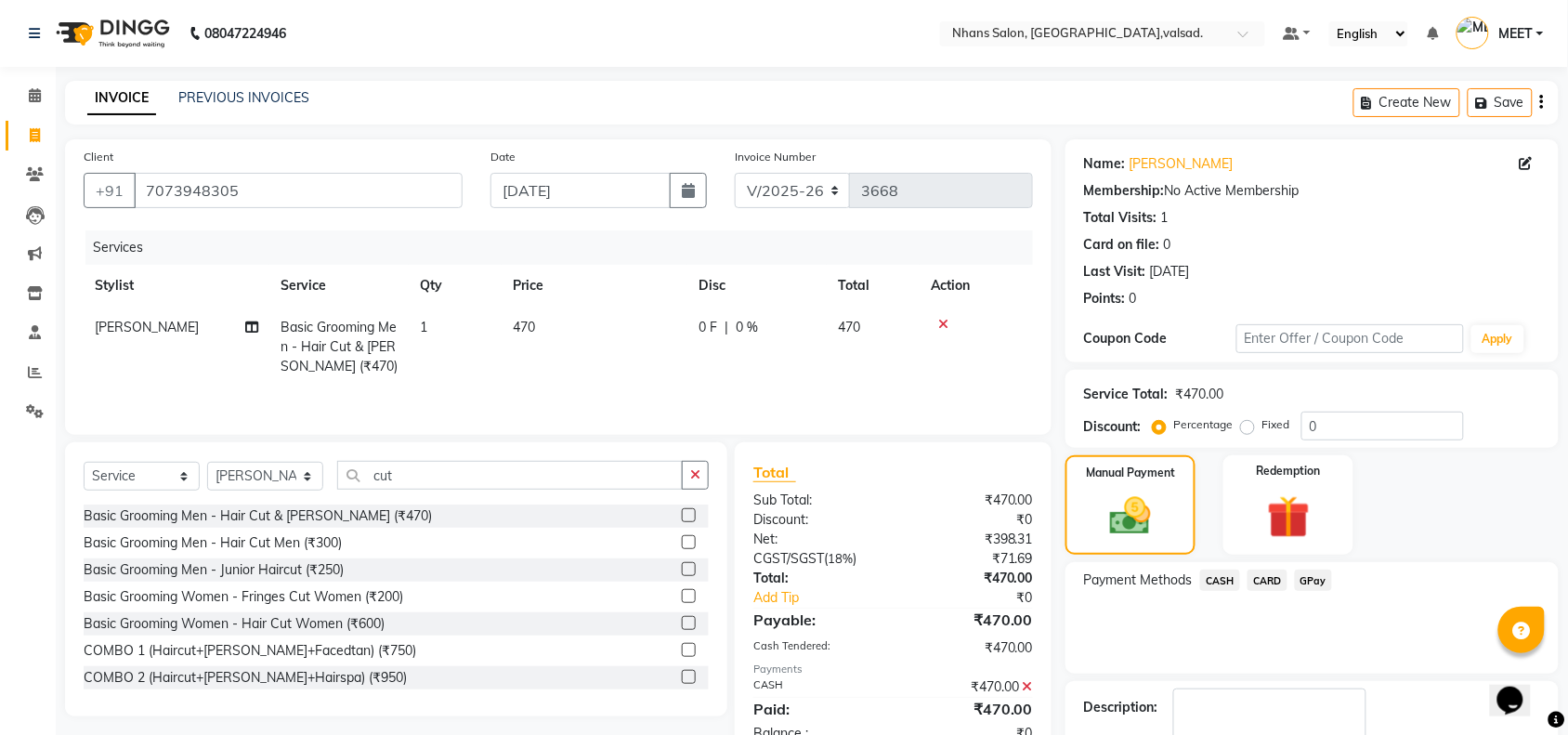
scroll to position [109, 0]
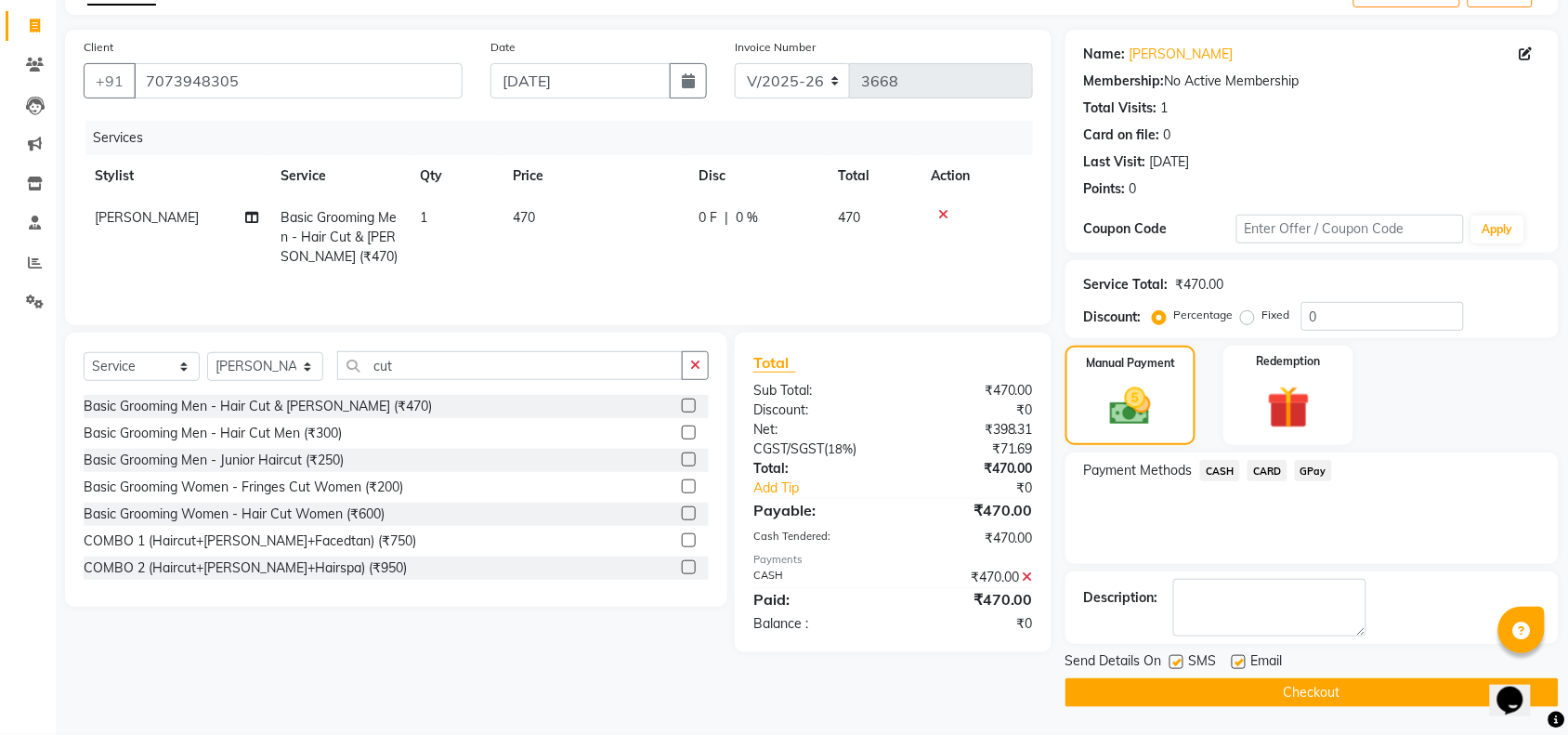
click at [1270, 686] on button "Checkout" at bounding box center [1312, 692] width 493 height 29
